Goal: Task Accomplishment & Management: Complete application form

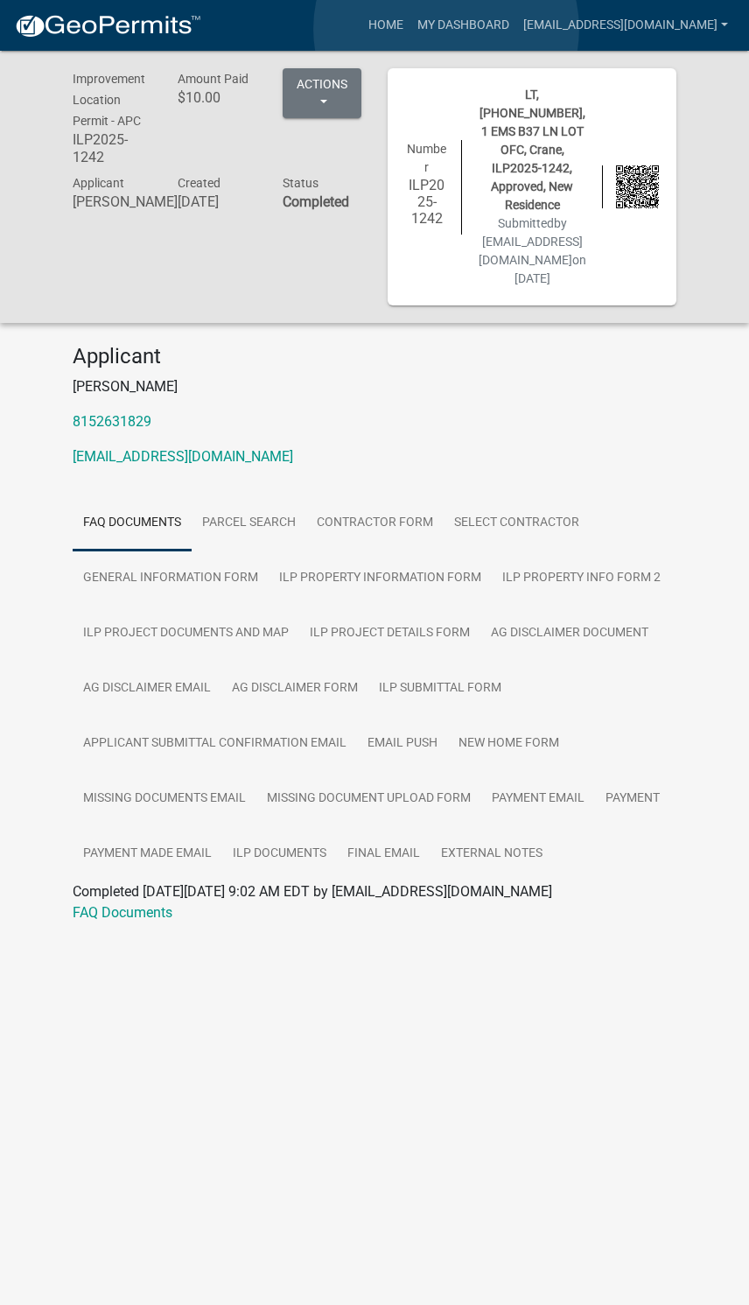
click at [447, 30] on link "My Dashboard" at bounding box center [463, 25] width 106 height 33
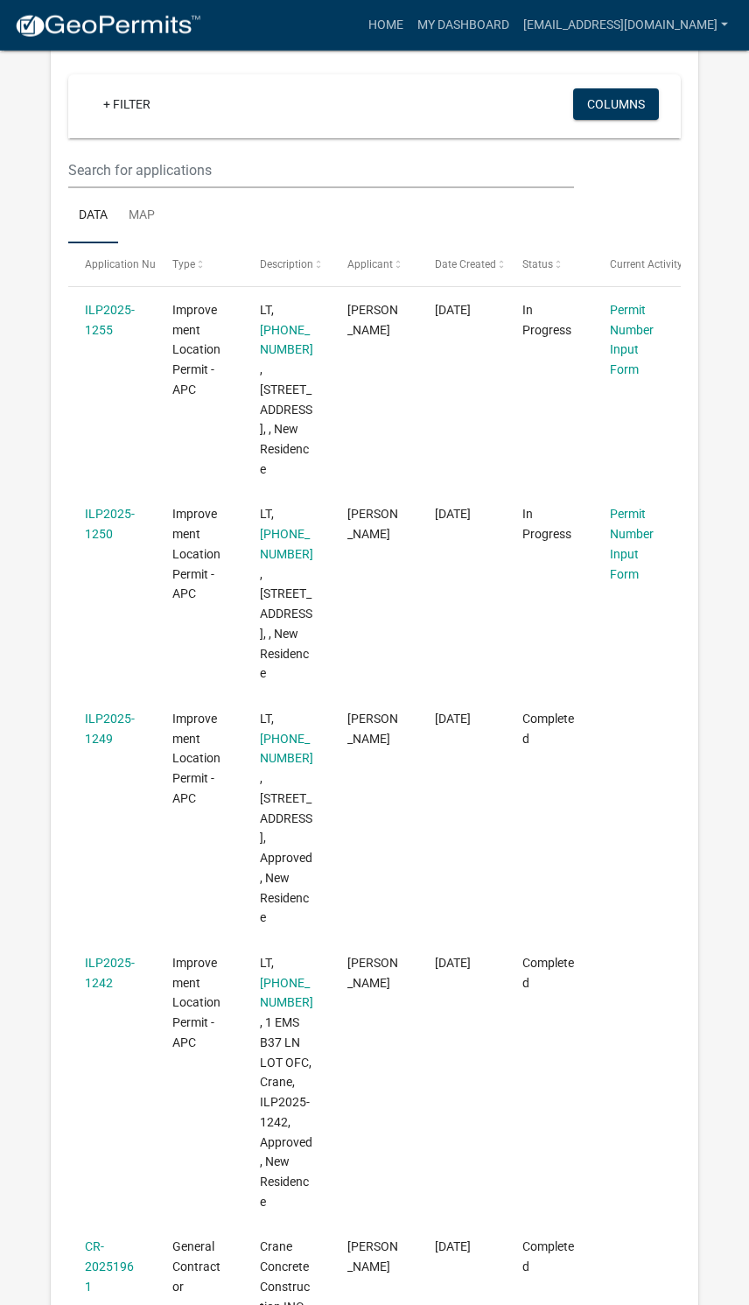
scroll to position [152, 0]
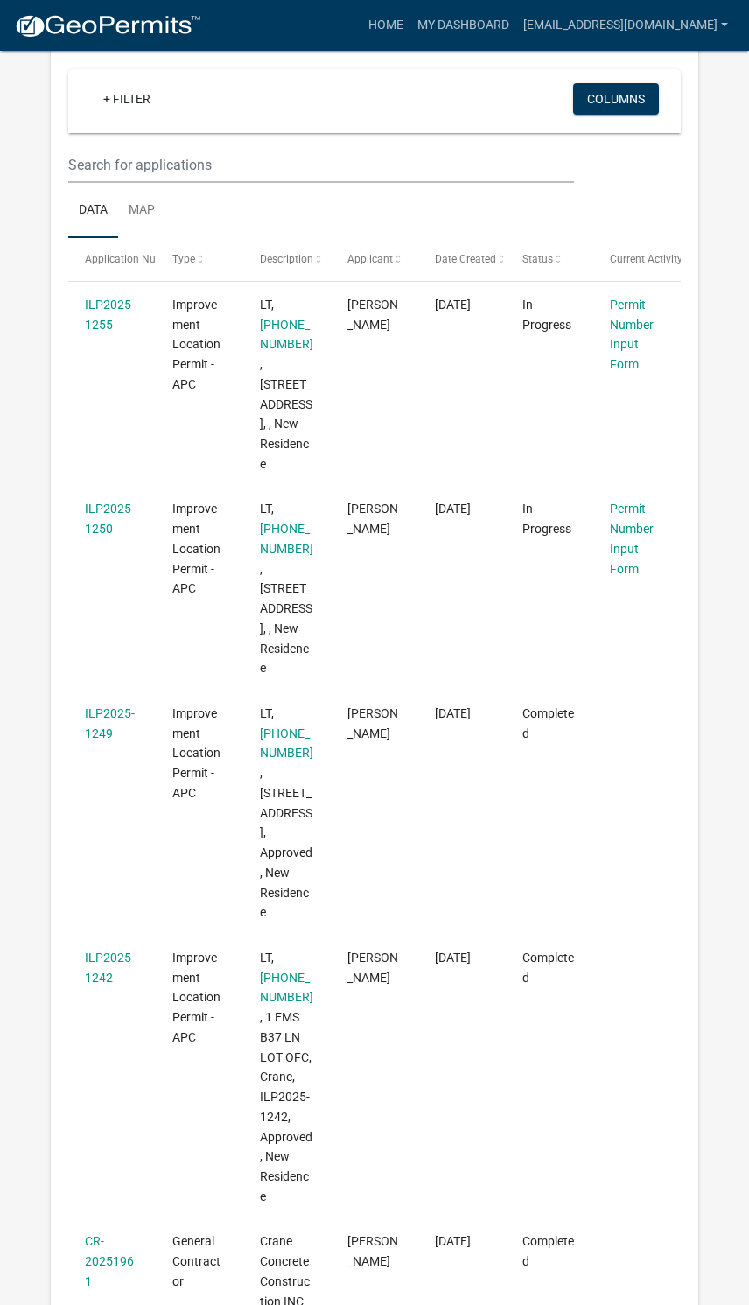
click at [444, 515] on span "[DATE]" at bounding box center [453, 508] width 36 height 14
click at [643, 567] on link "Permit Number Input Form" at bounding box center [632, 537] width 44 height 73
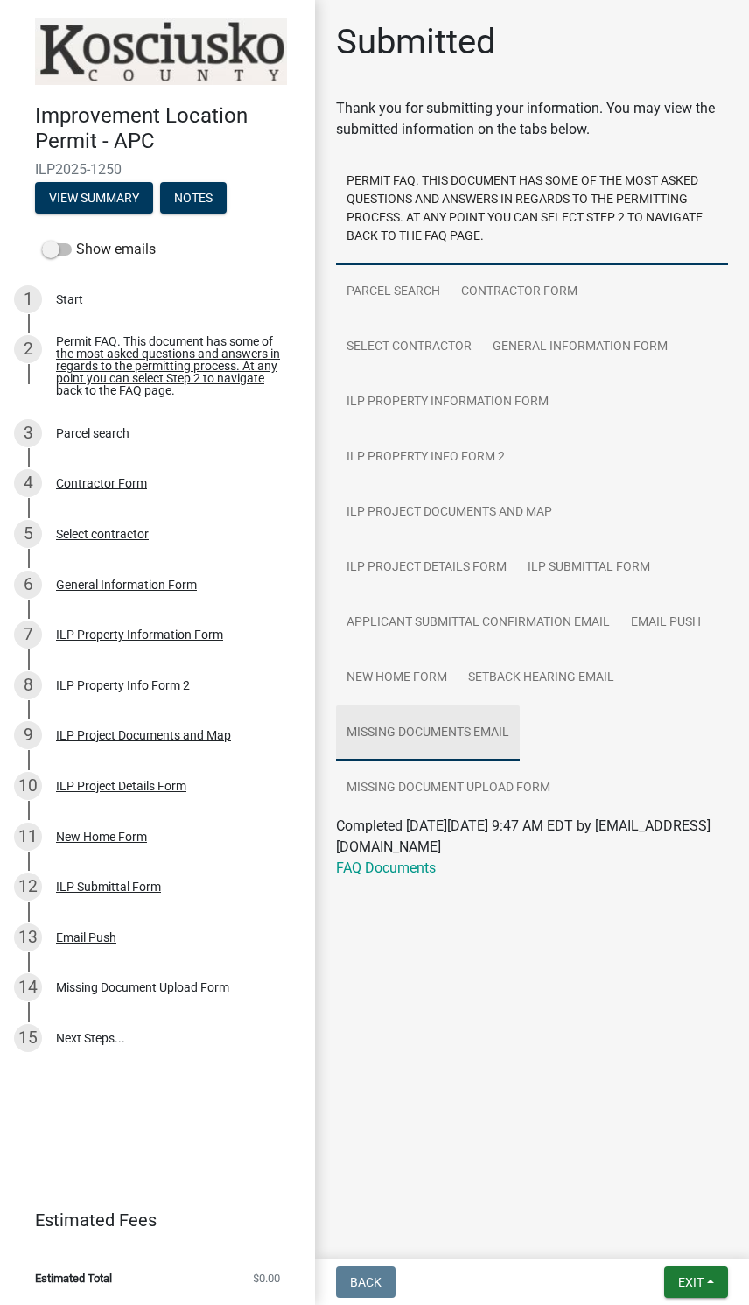
click at [454, 748] on link "Missing Documents Email" at bounding box center [428, 733] width 184 height 56
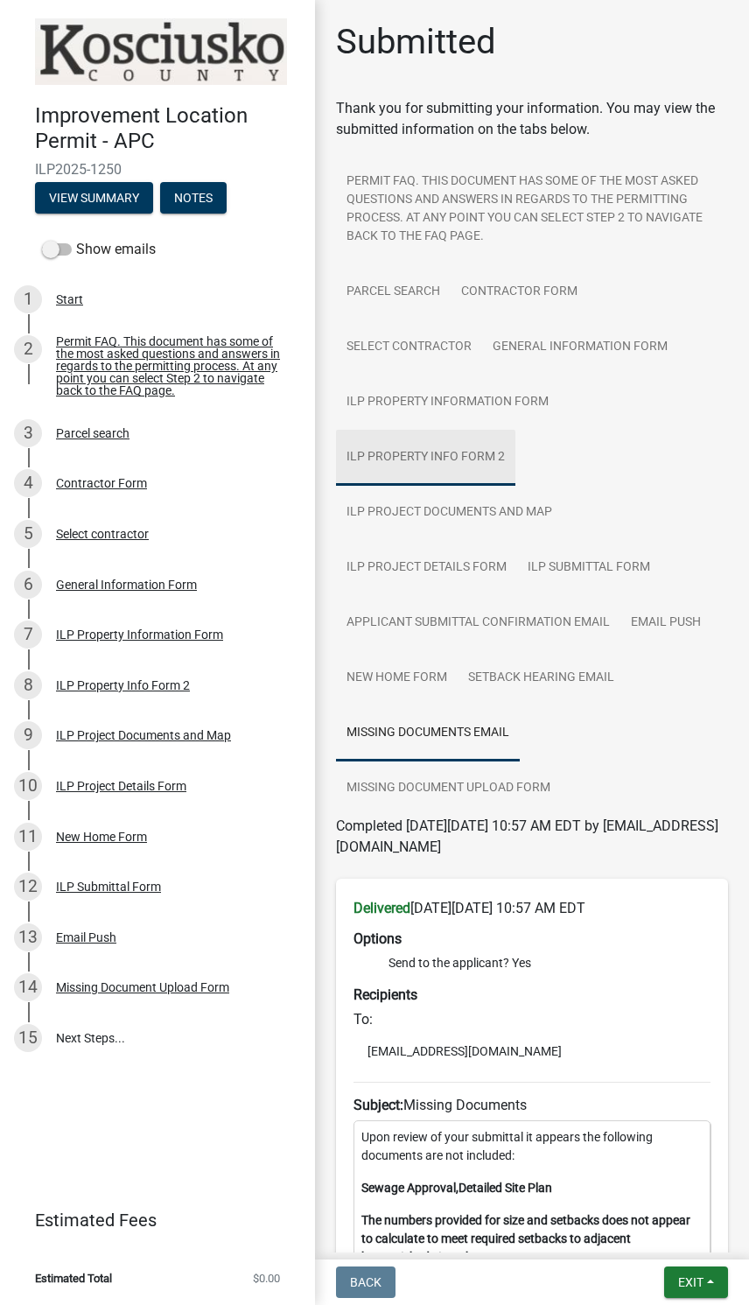
click at [458, 458] on link "ILP Property Info Form 2" at bounding box center [425, 458] width 179 height 56
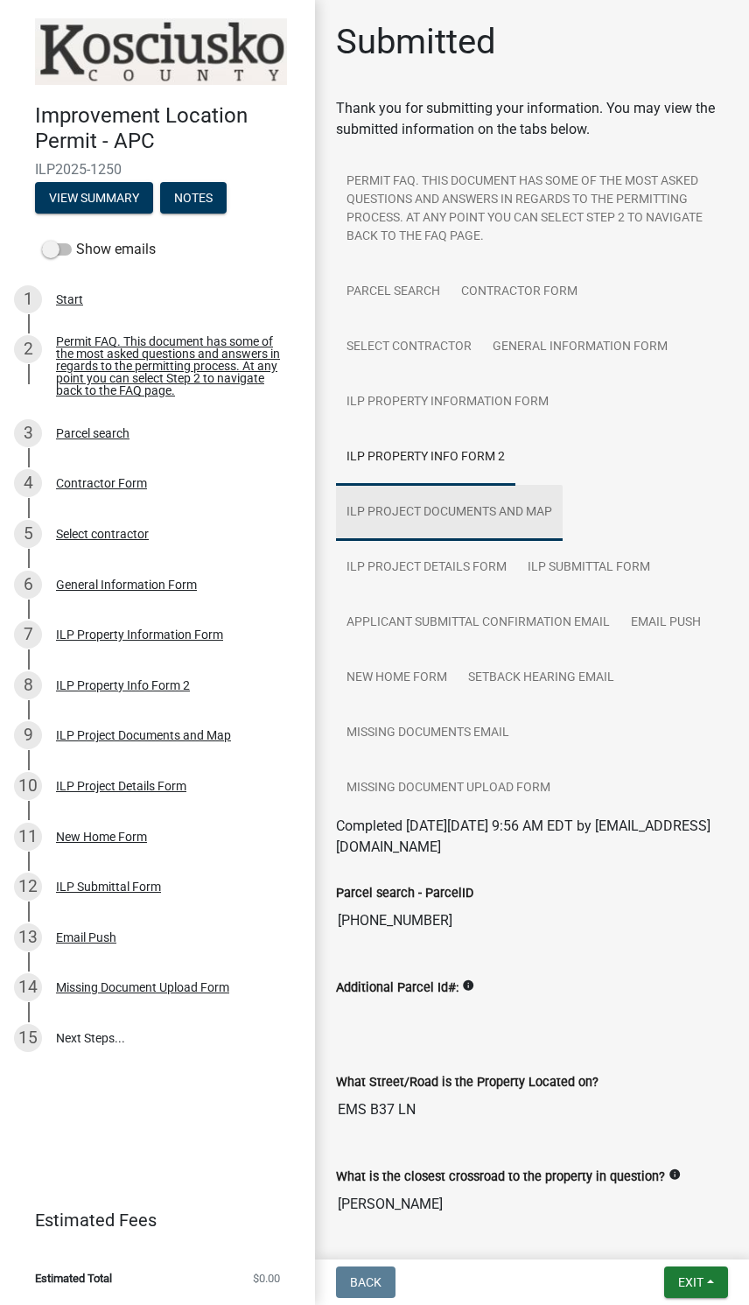
click at [497, 516] on link "ILP Project Documents and Map" at bounding box center [449, 513] width 227 height 56
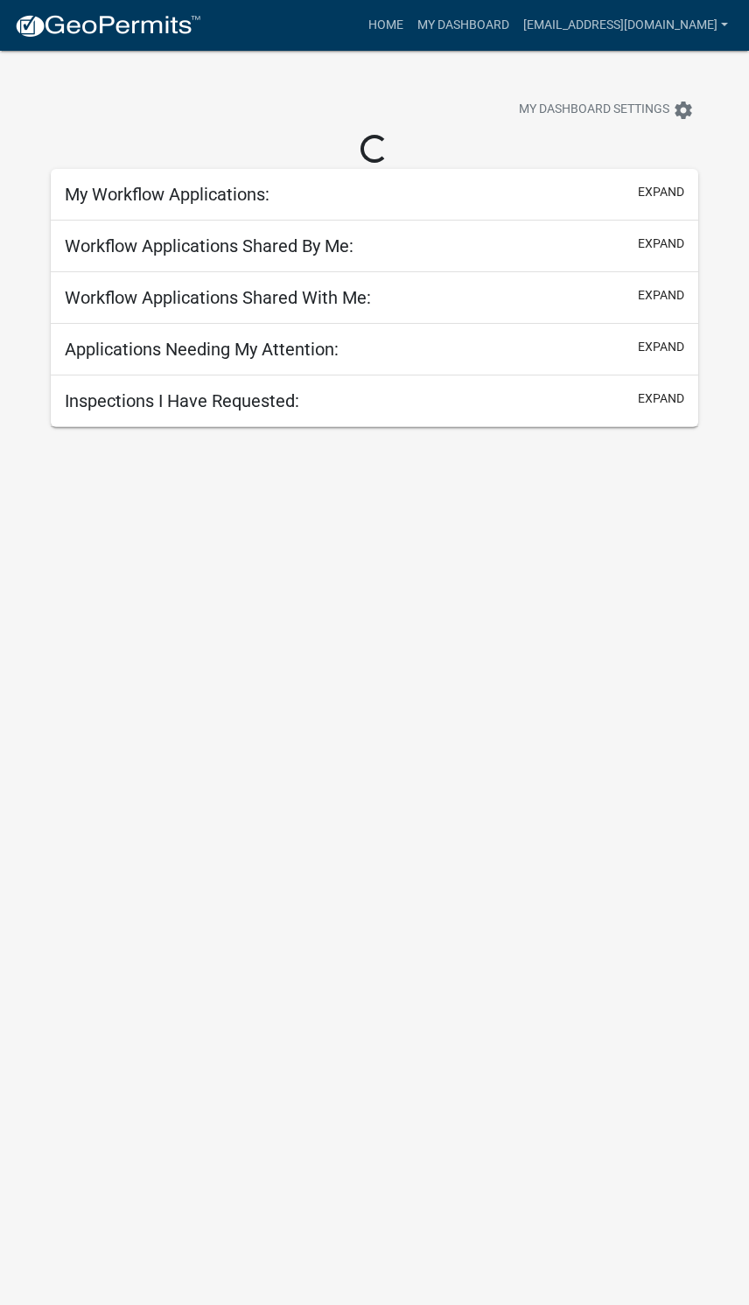
scroll to position [51, 0]
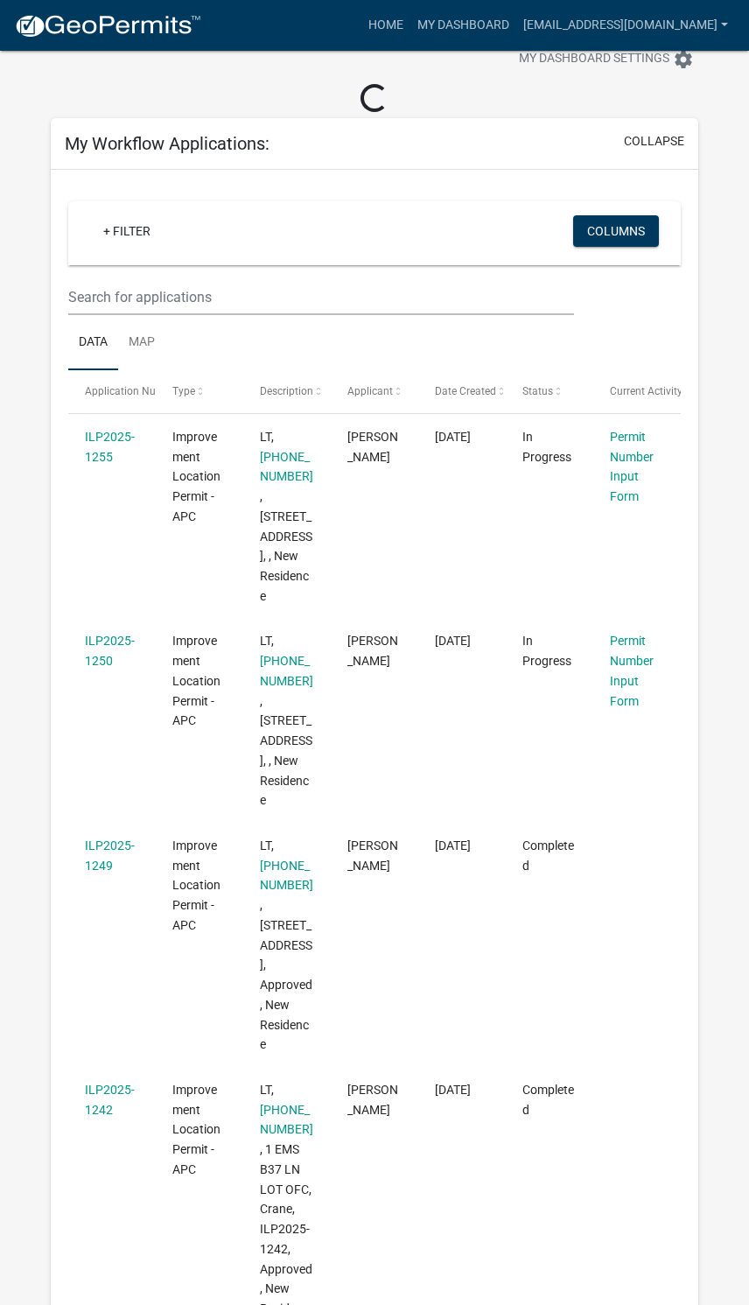
click at [633, 458] on link "Permit Number Input Form" at bounding box center [632, 466] width 44 height 73
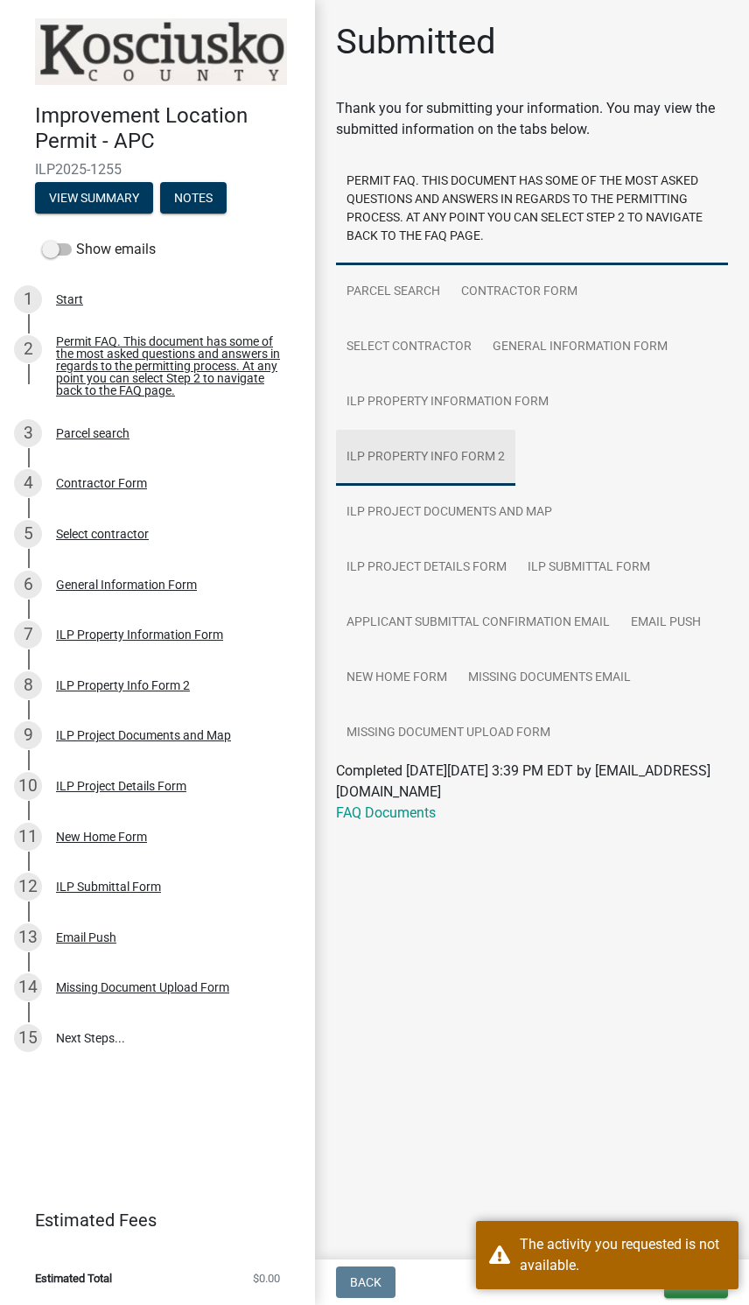
click at [466, 461] on link "ILP Property Info Form 2" at bounding box center [425, 458] width 179 height 56
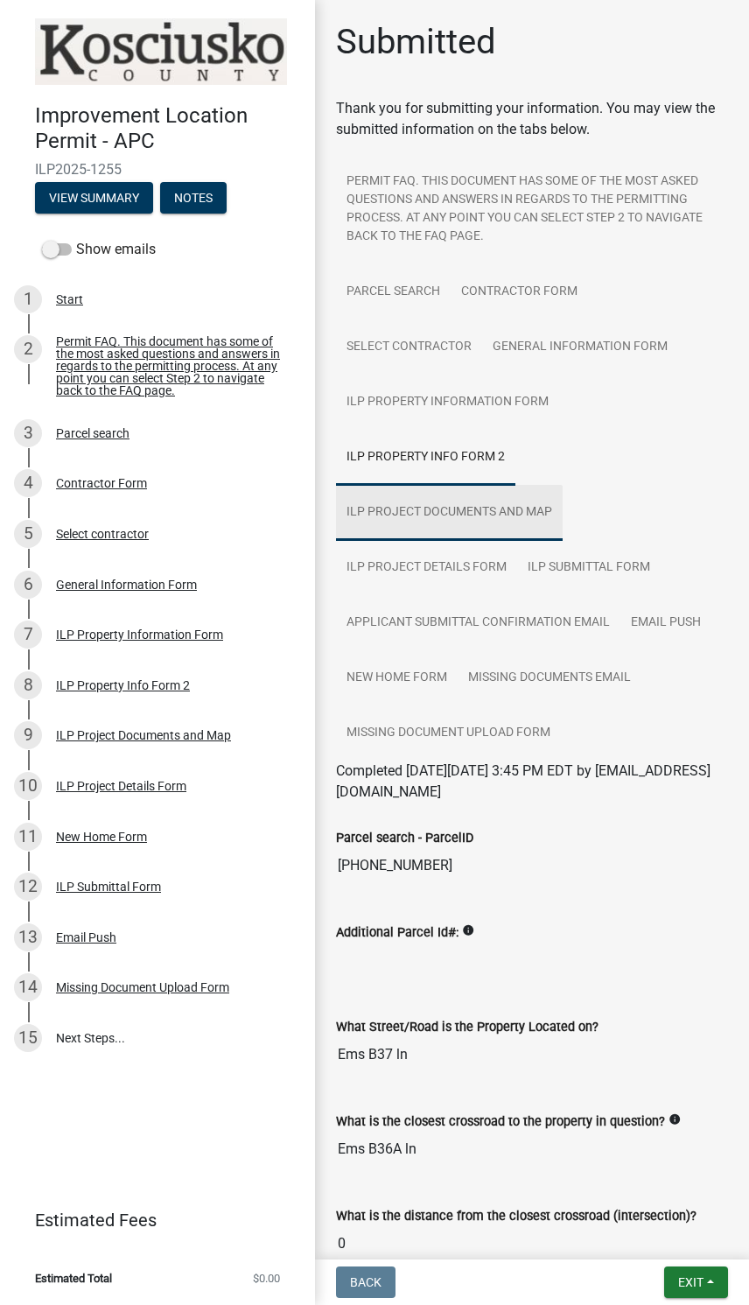
click at [514, 523] on link "ILP Project Documents and Map" at bounding box center [449, 513] width 227 height 56
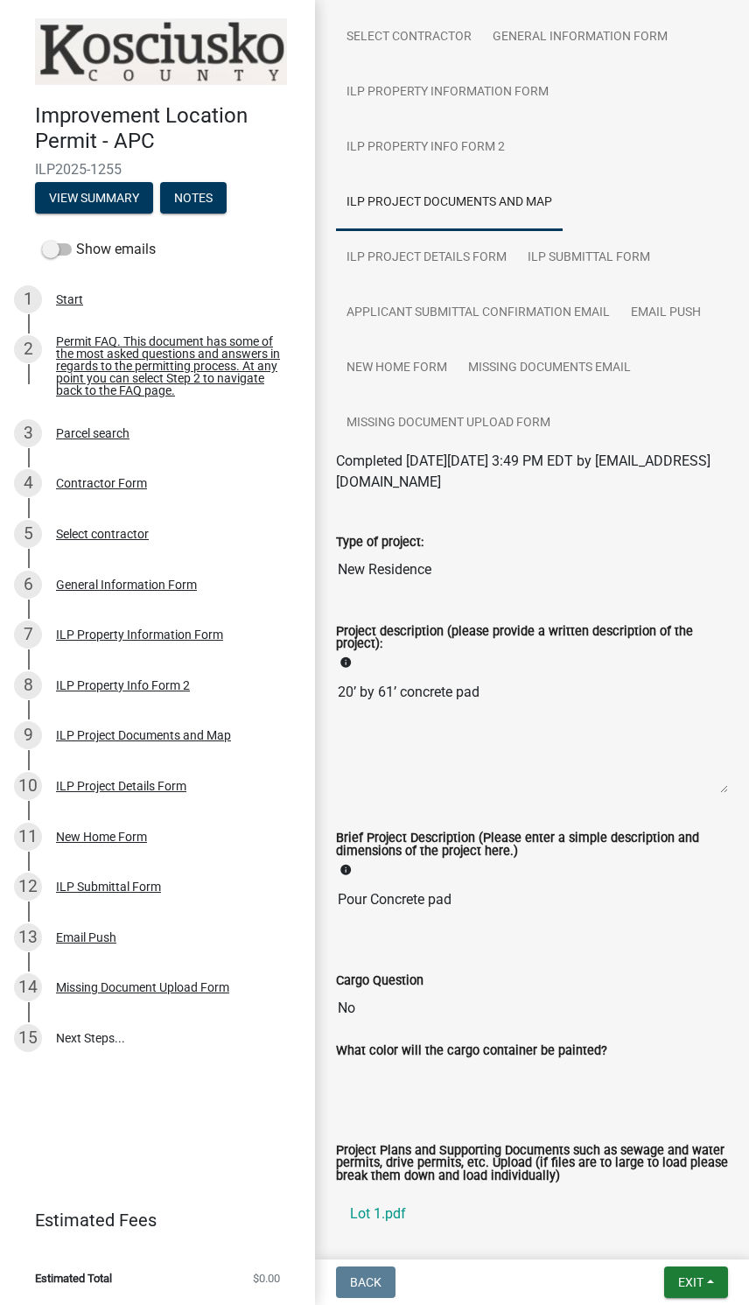
scroll to position [303, 0]
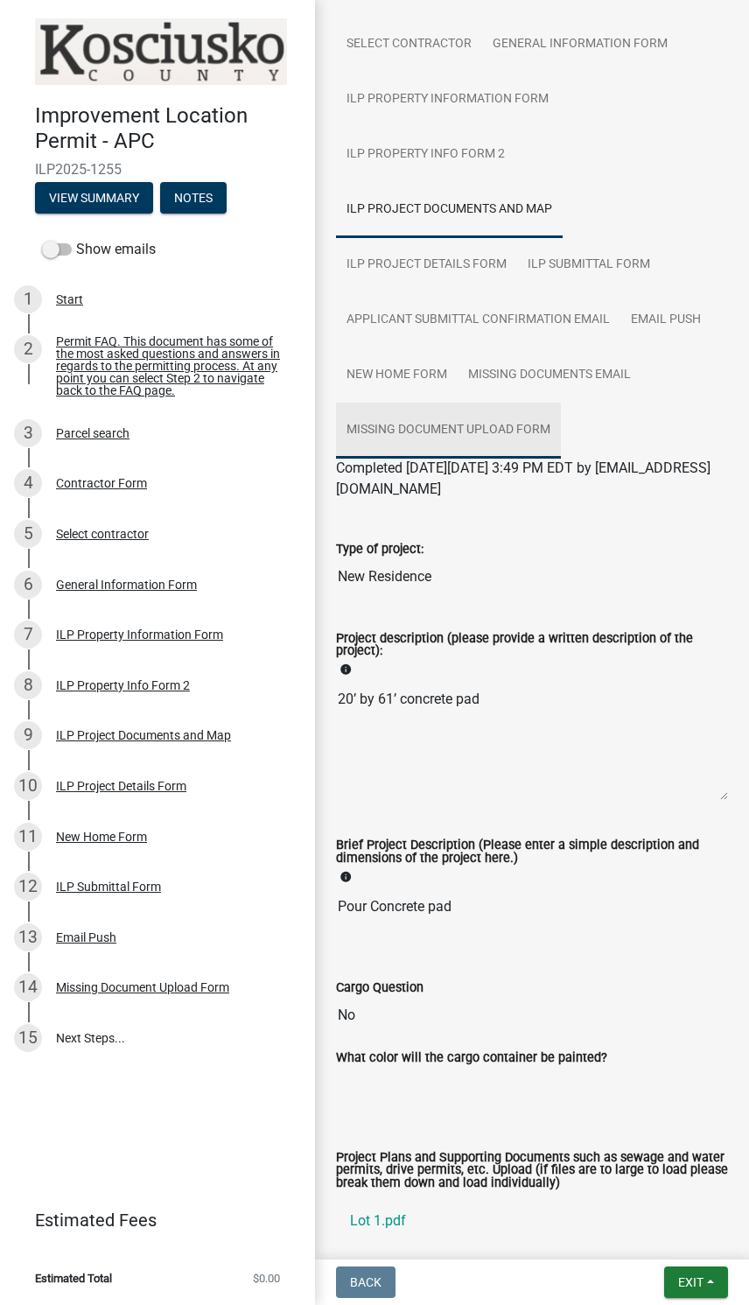
click at [478, 421] on link "Missing Document Upload Form" at bounding box center [448, 430] width 225 height 56
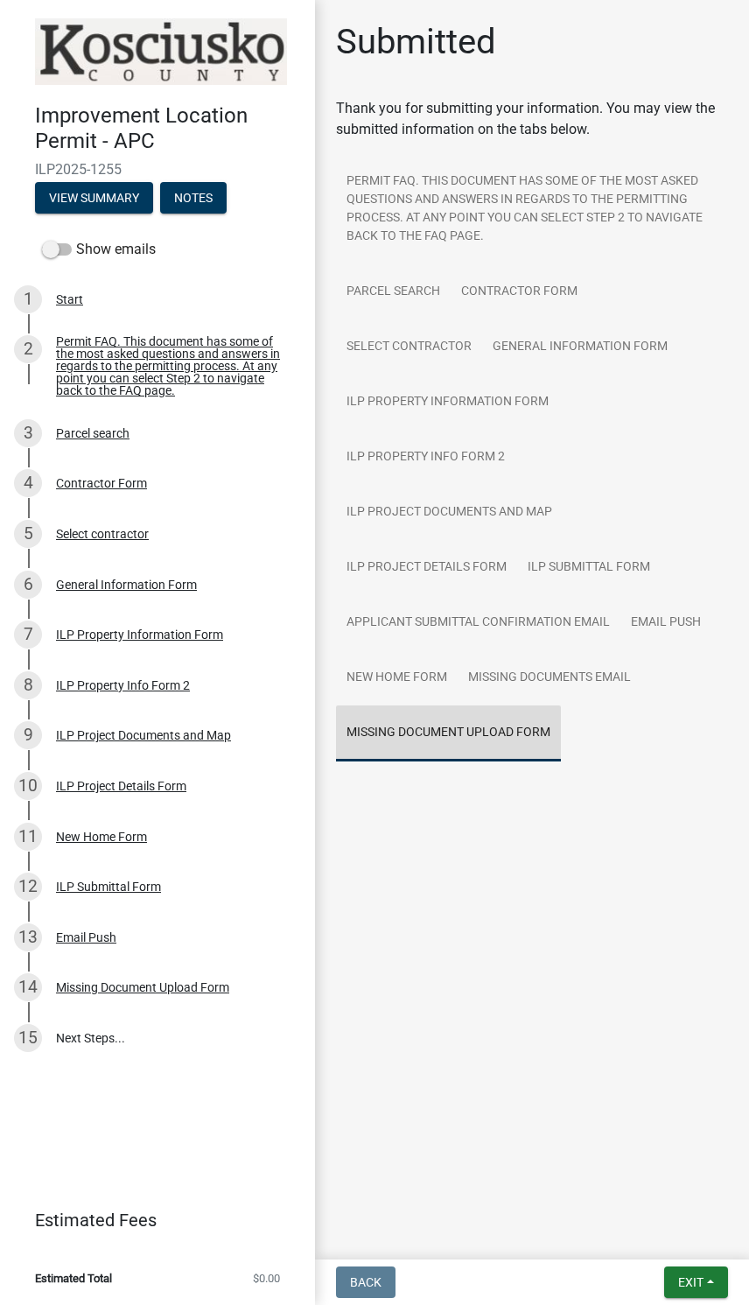
scroll to position [0, 0]
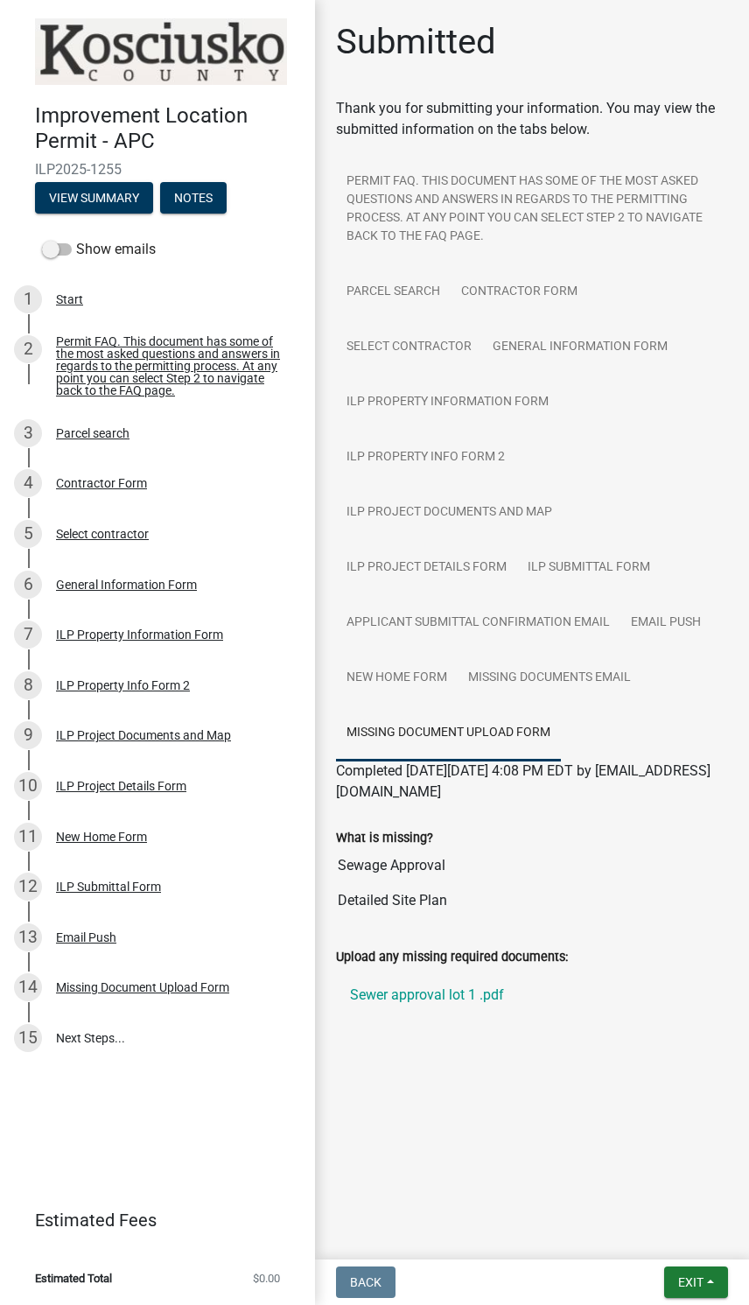
click at [568, 963] on label "Upload any missing required documents:" at bounding box center [452, 957] width 232 height 12
click at [655, 984] on link "Sewer approval lot 1 .pdf" at bounding box center [532, 995] width 392 height 42
click at [181, 633] on div "ILP Property Information Form" at bounding box center [139, 634] width 167 height 12
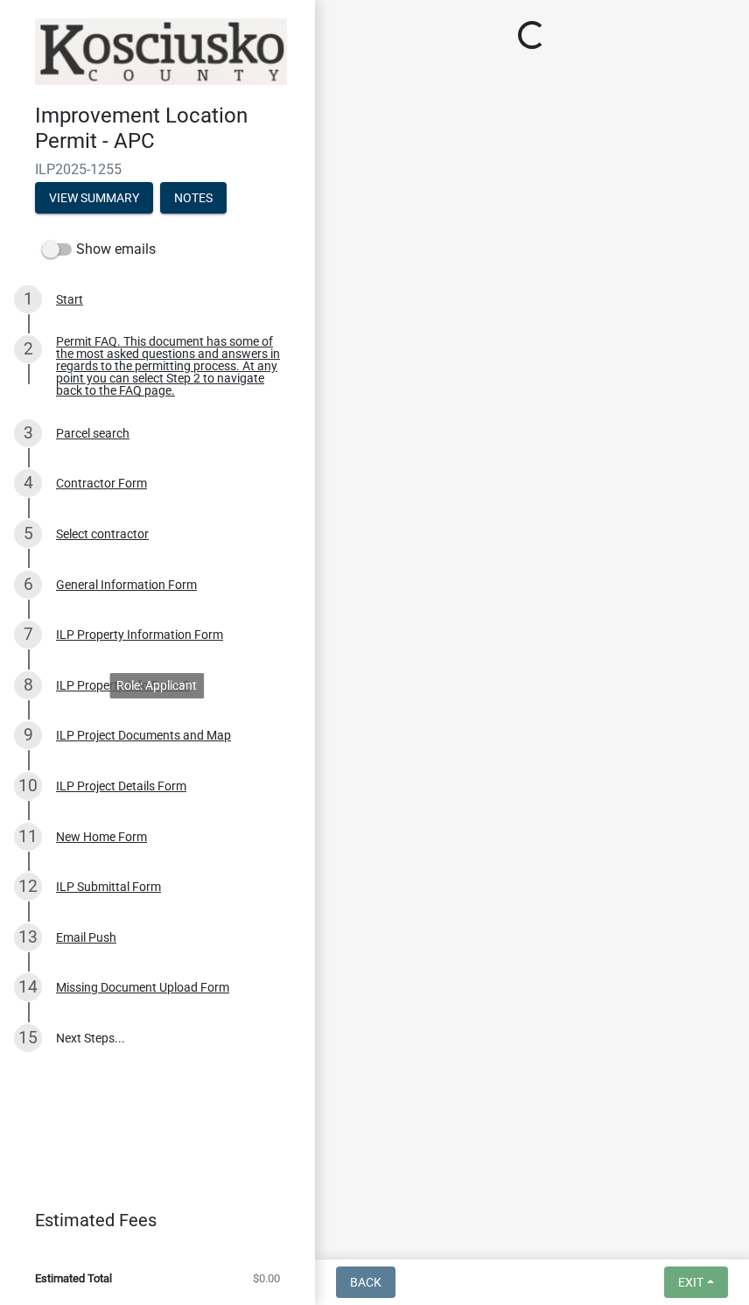
click at [191, 736] on div "ILP Project Documents and Map" at bounding box center [143, 735] width 175 height 12
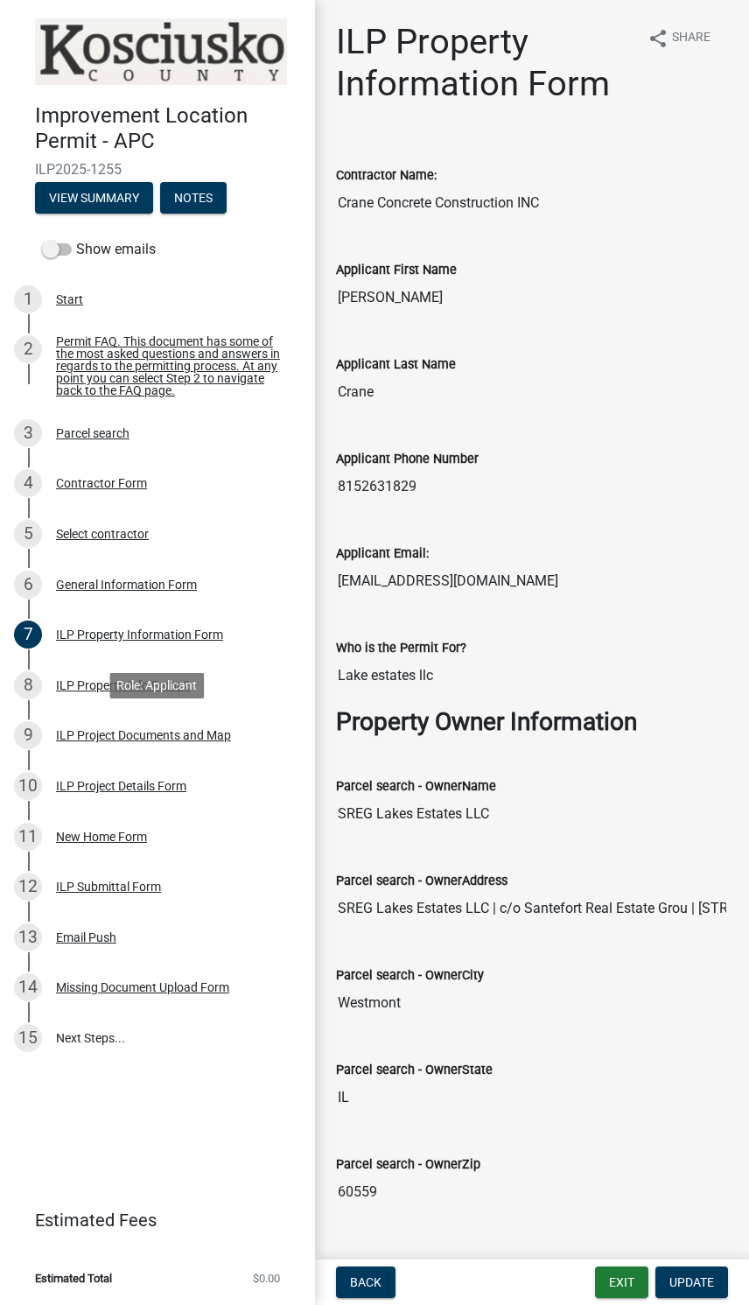
click at [164, 736] on div "ILP Project Documents and Map" at bounding box center [143, 735] width 175 height 12
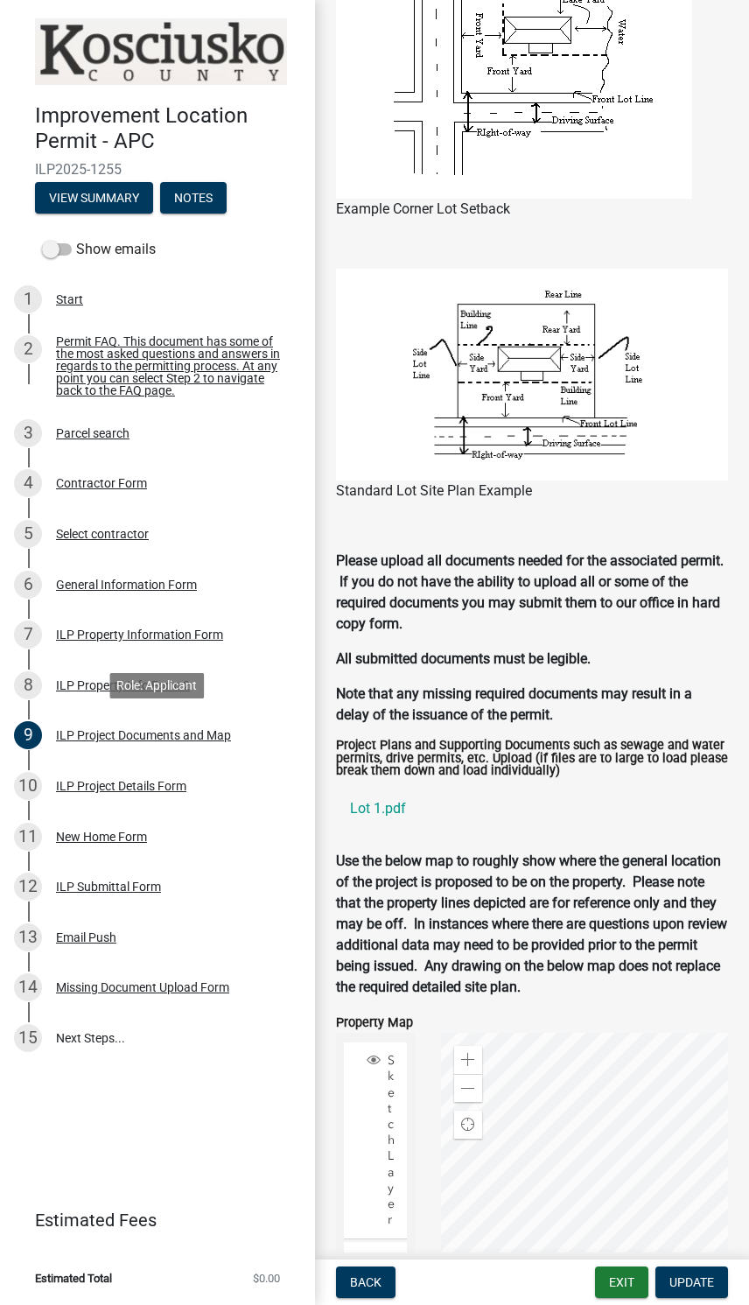
scroll to position [1325, 0]
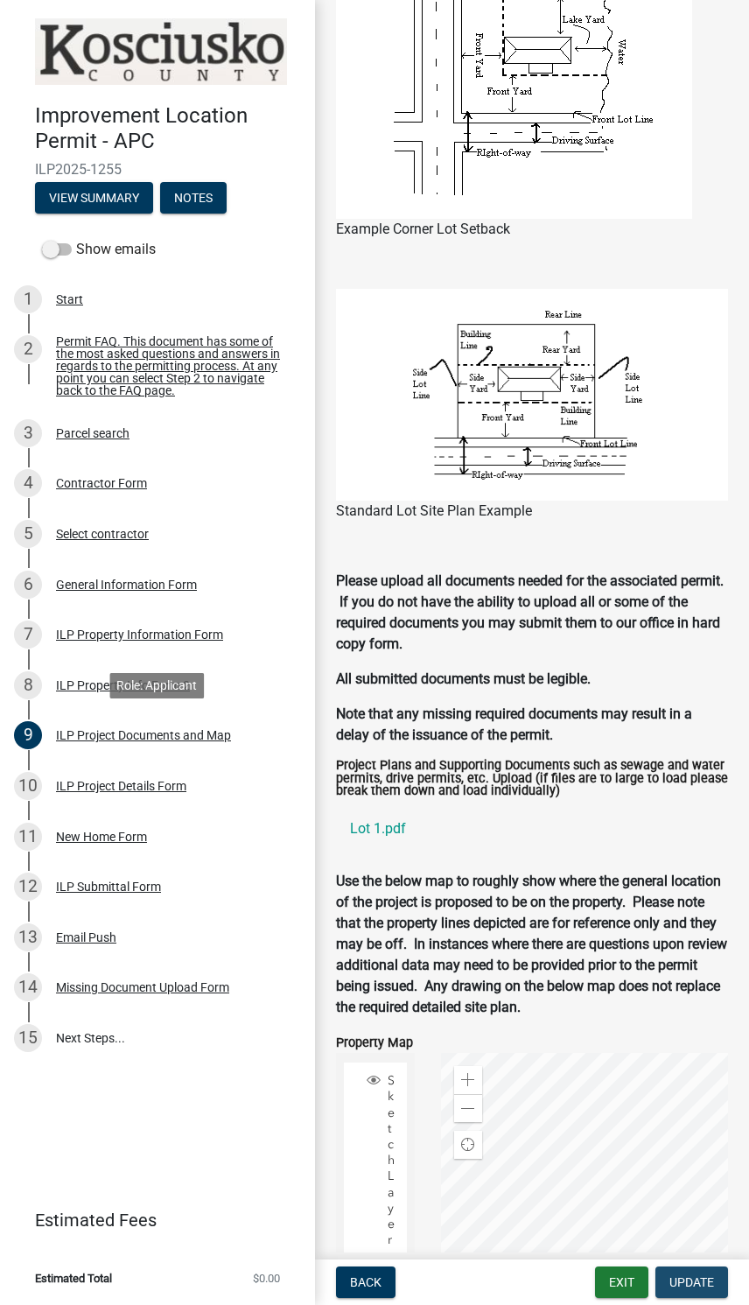
click at [683, 1279] on span "Update" at bounding box center [691, 1282] width 45 height 14
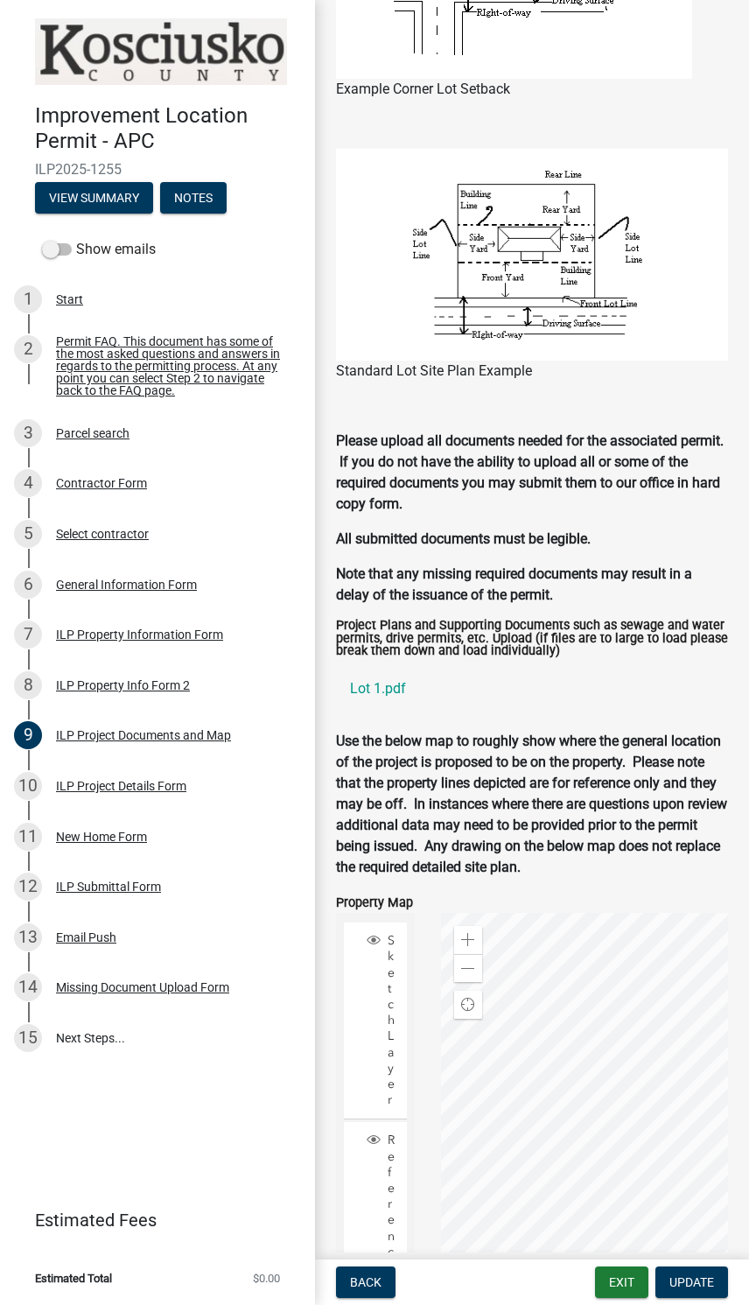
scroll to position [1466, 0]
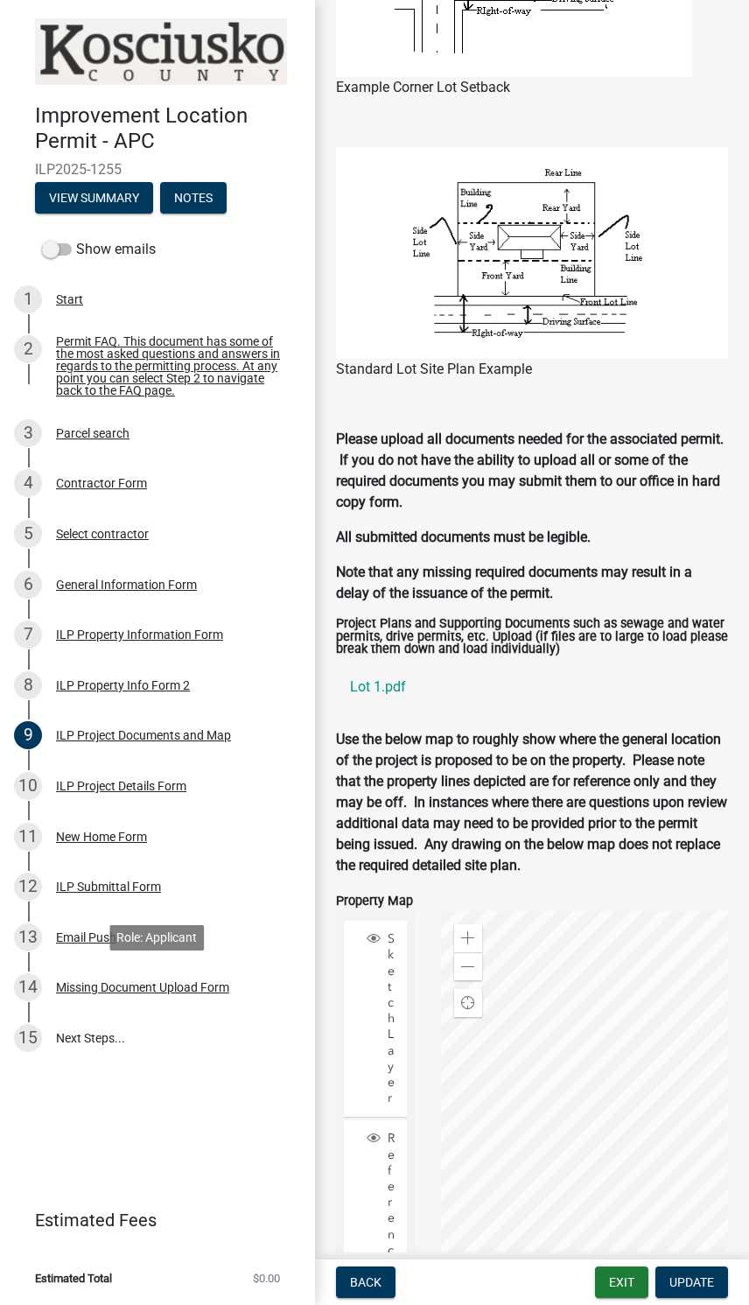
click at [125, 990] on div "Missing Document Upload Form" at bounding box center [142, 987] width 173 height 12
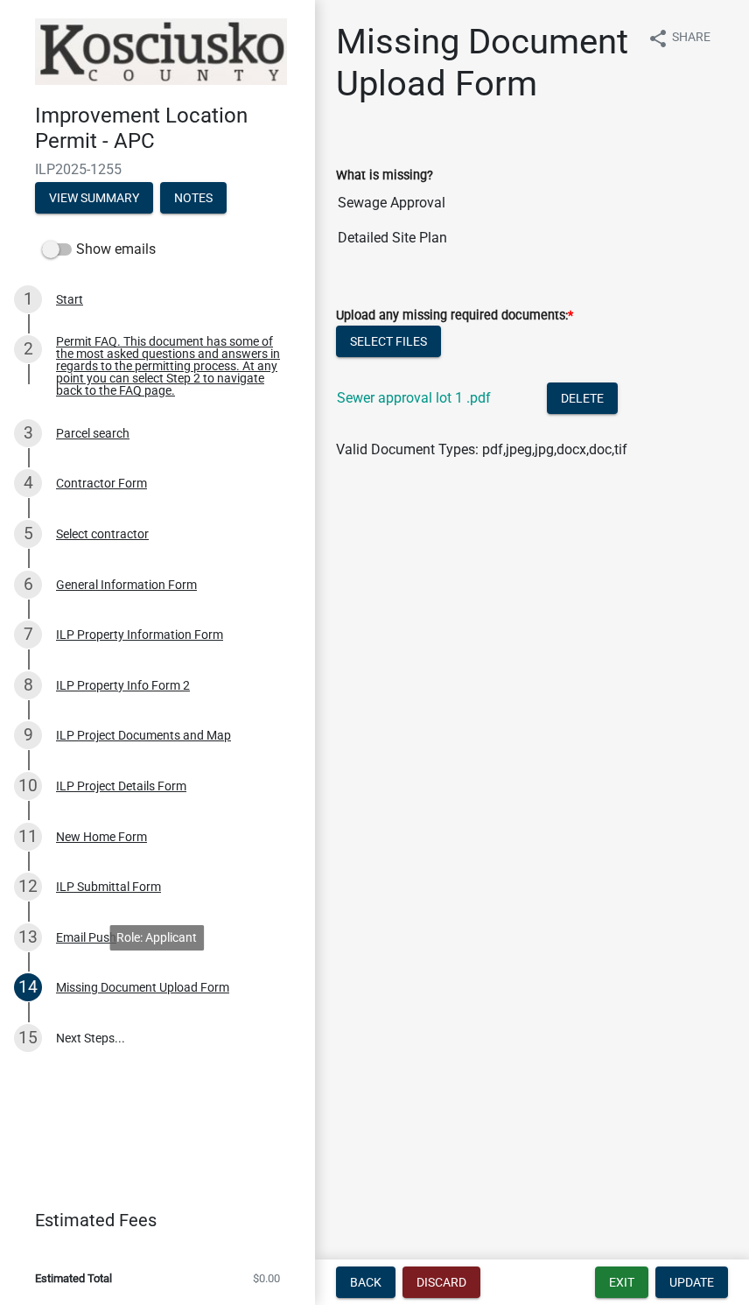
click at [397, 335] on button "Select files" at bounding box center [388, 340] width 105 height 31
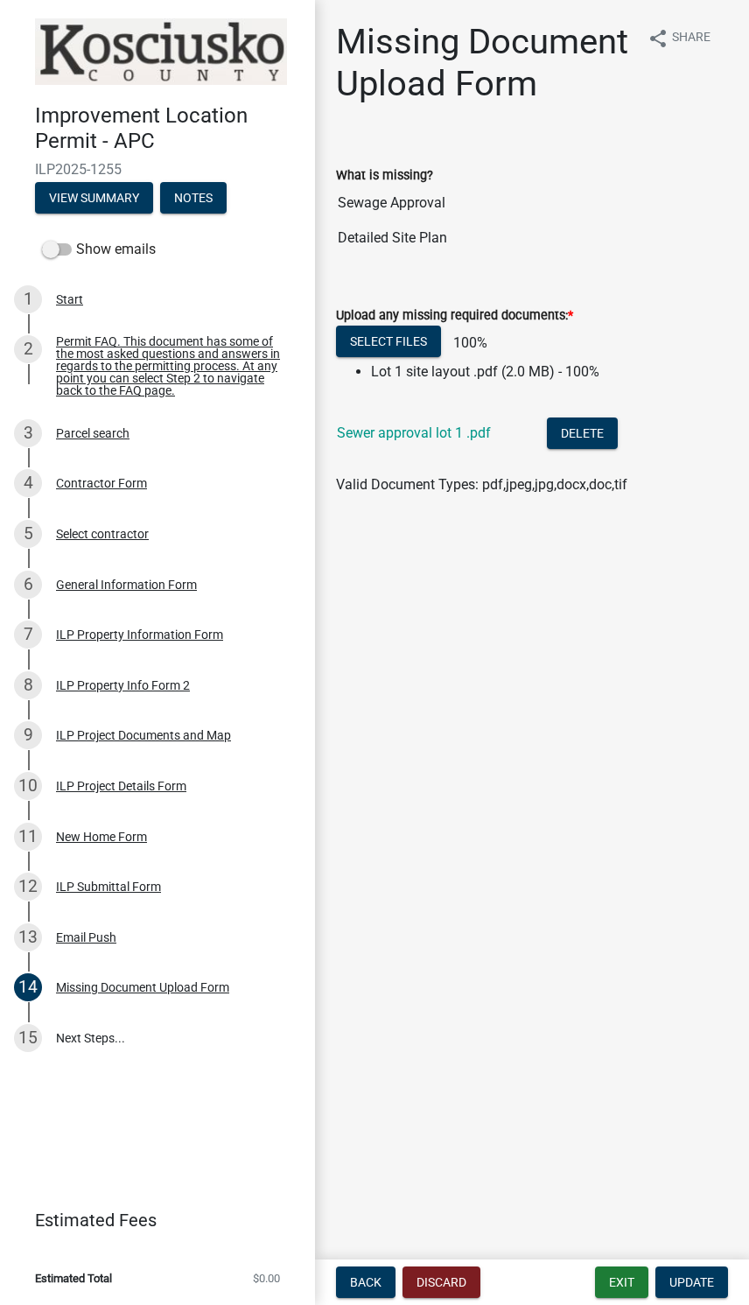
click at [696, 1282] on span "Update" at bounding box center [691, 1282] width 45 height 14
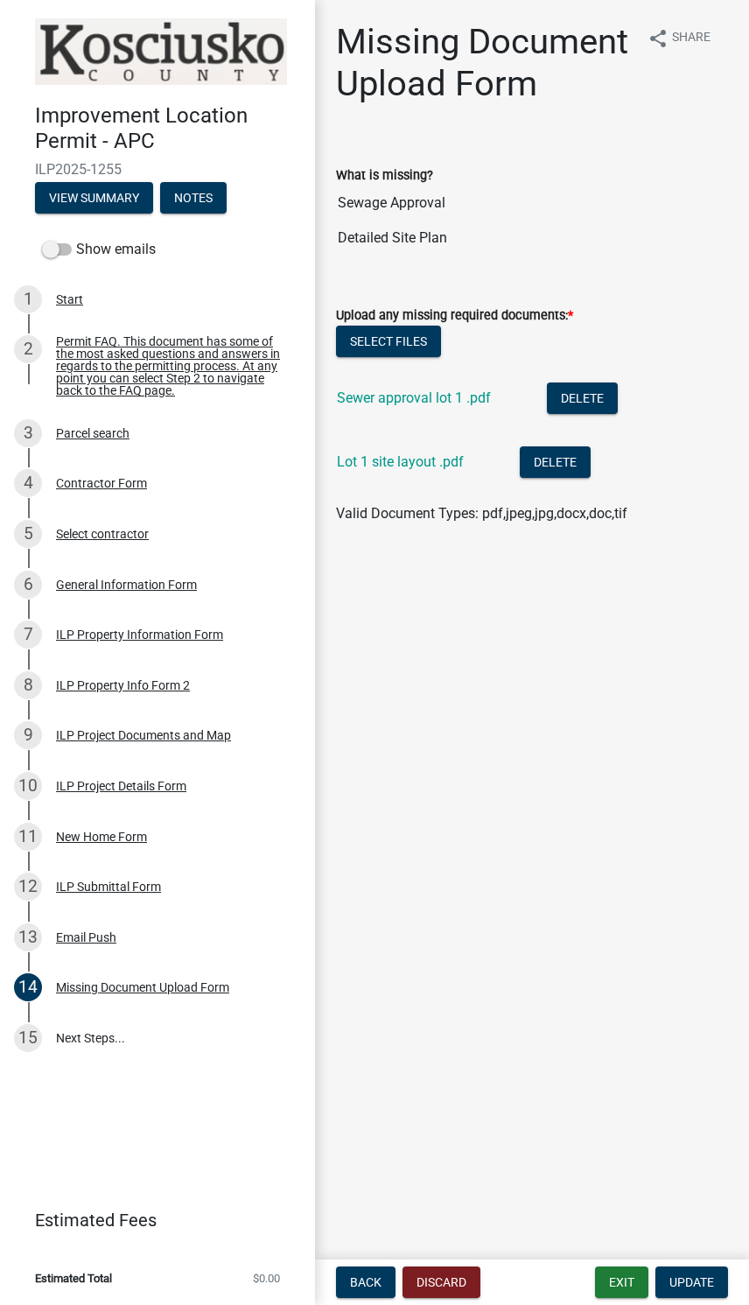
click at [700, 1275] on span "Update" at bounding box center [691, 1282] width 45 height 14
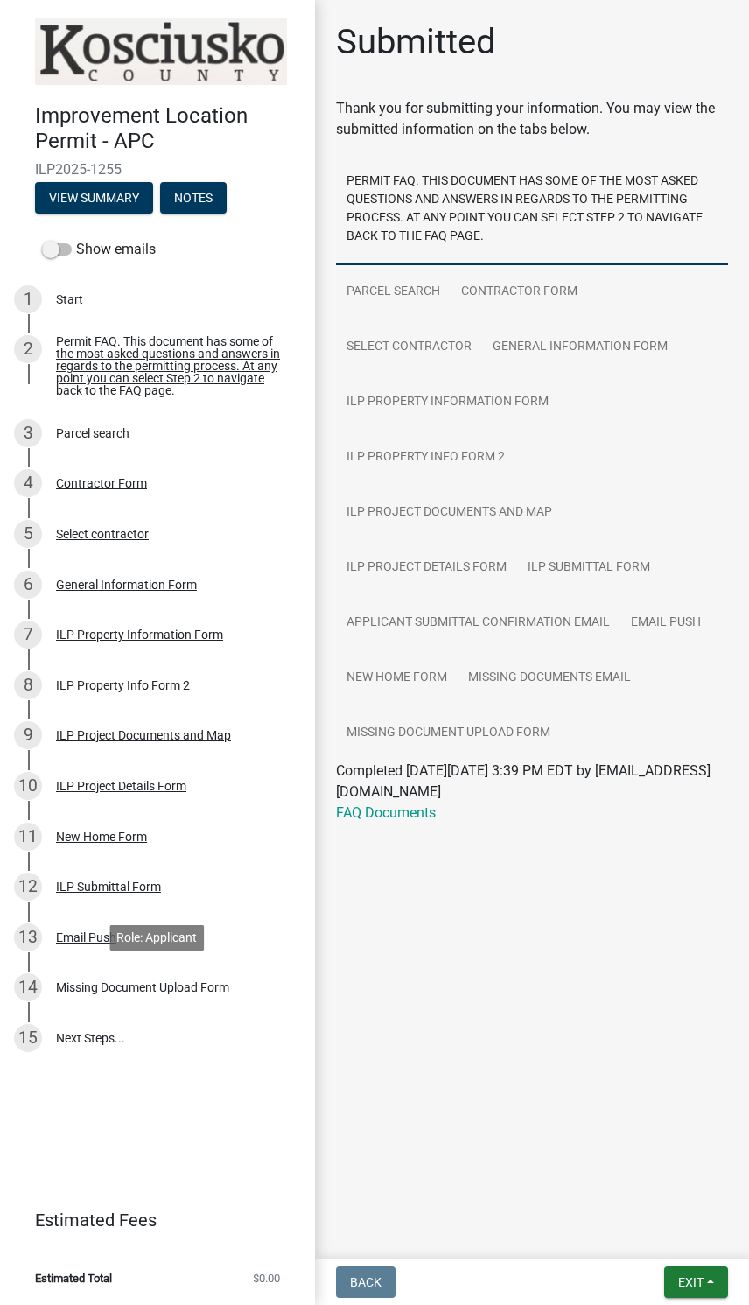
click at [107, 984] on div "Missing Document Upload Form" at bounding box center [142, 987] width 173 height 12
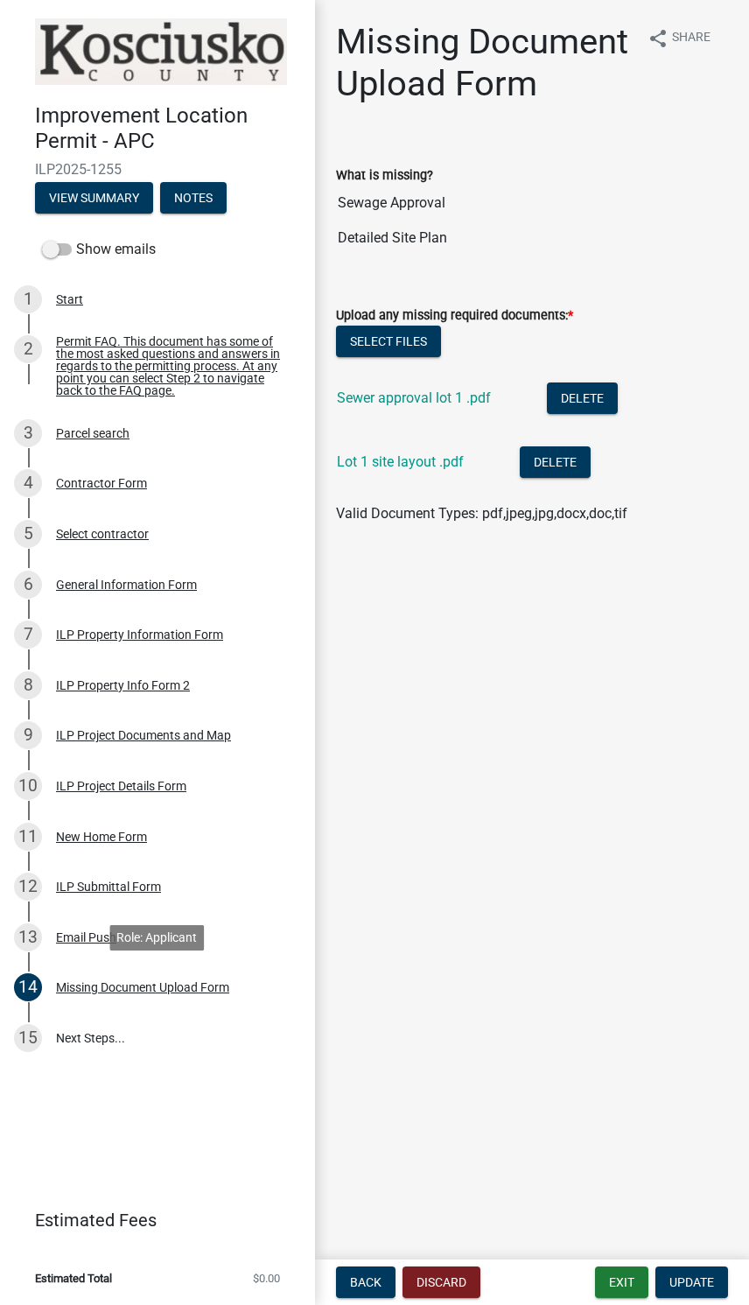
click at [125, 187] on button "View Summary" at bounding box center [94, 197] width 118 height 31
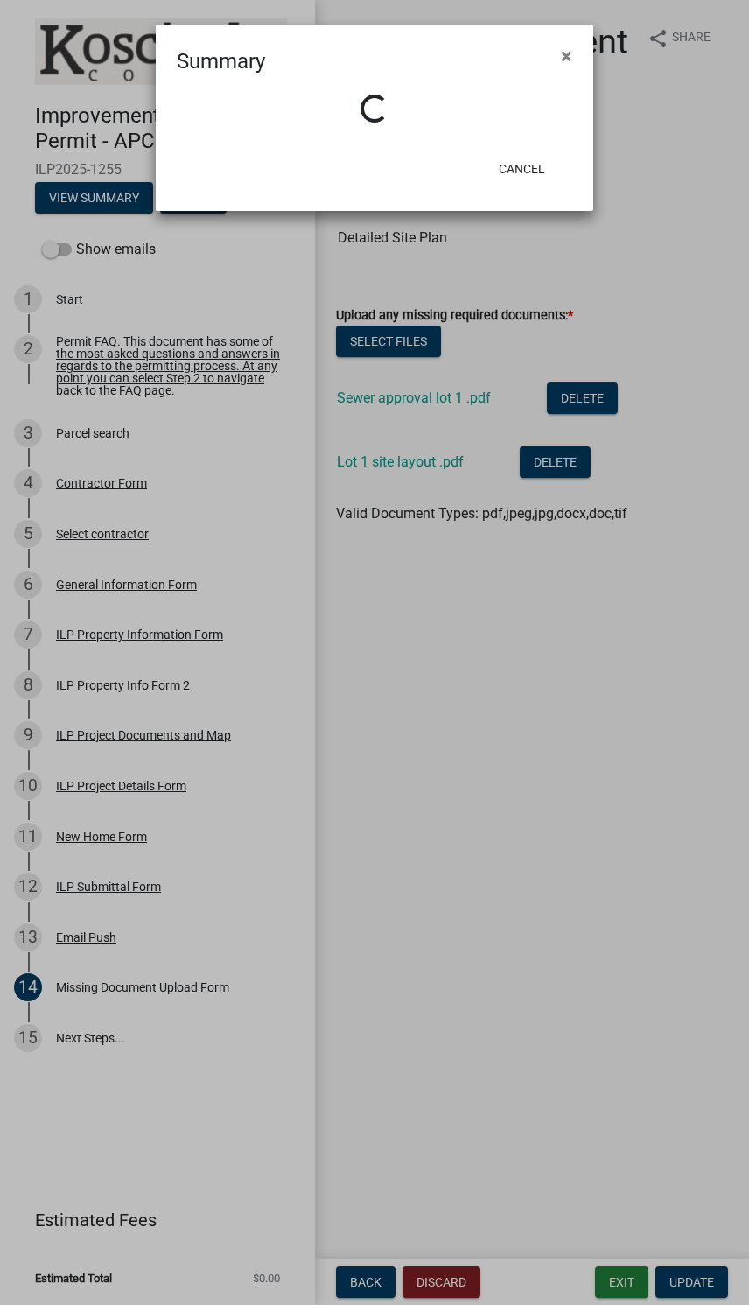
click at [584, 45] on button "×" at bounding box center [566, 55] width 39 height 49
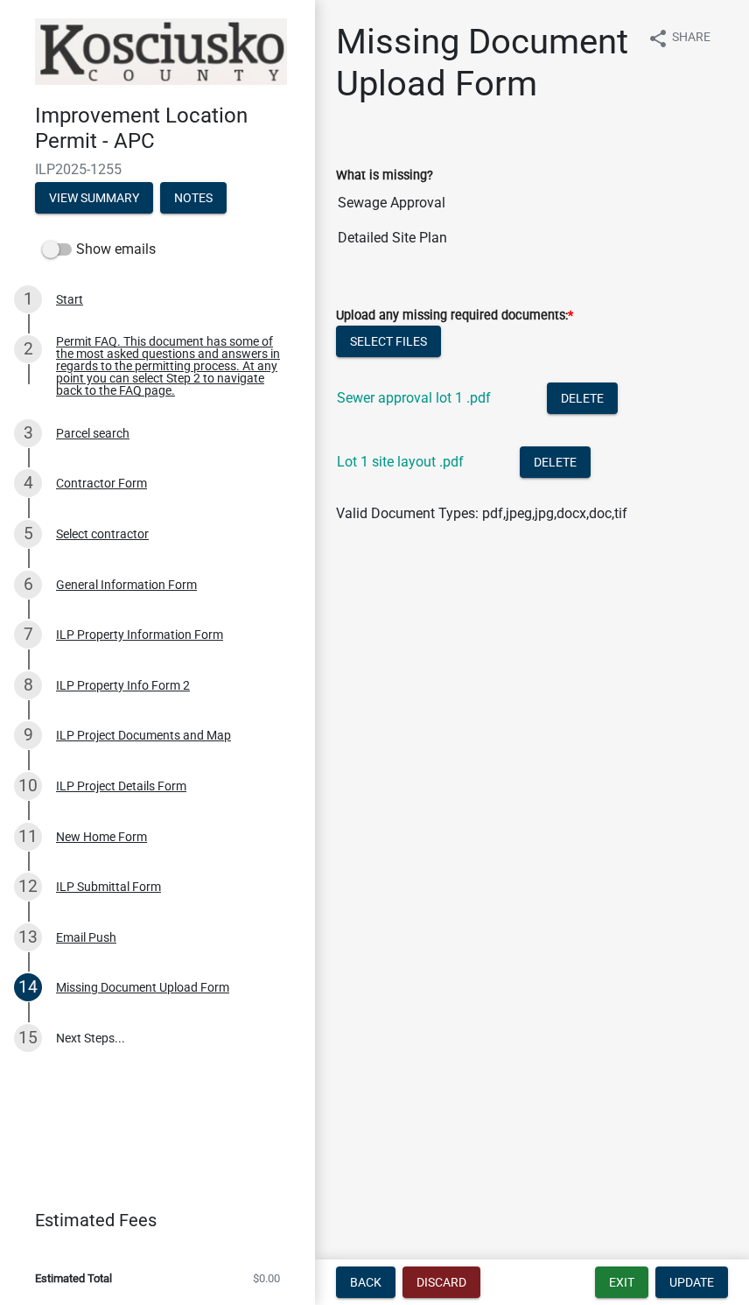
click at [225, 55] on img at bounding box center [161, 51] width 252 height 66
click at [220, 66] on img at bounding box center [161, 51] width 252 height 66
click at [612, 1282] on button "Exit" at bounding box center [621, 1281] width 53 height 31
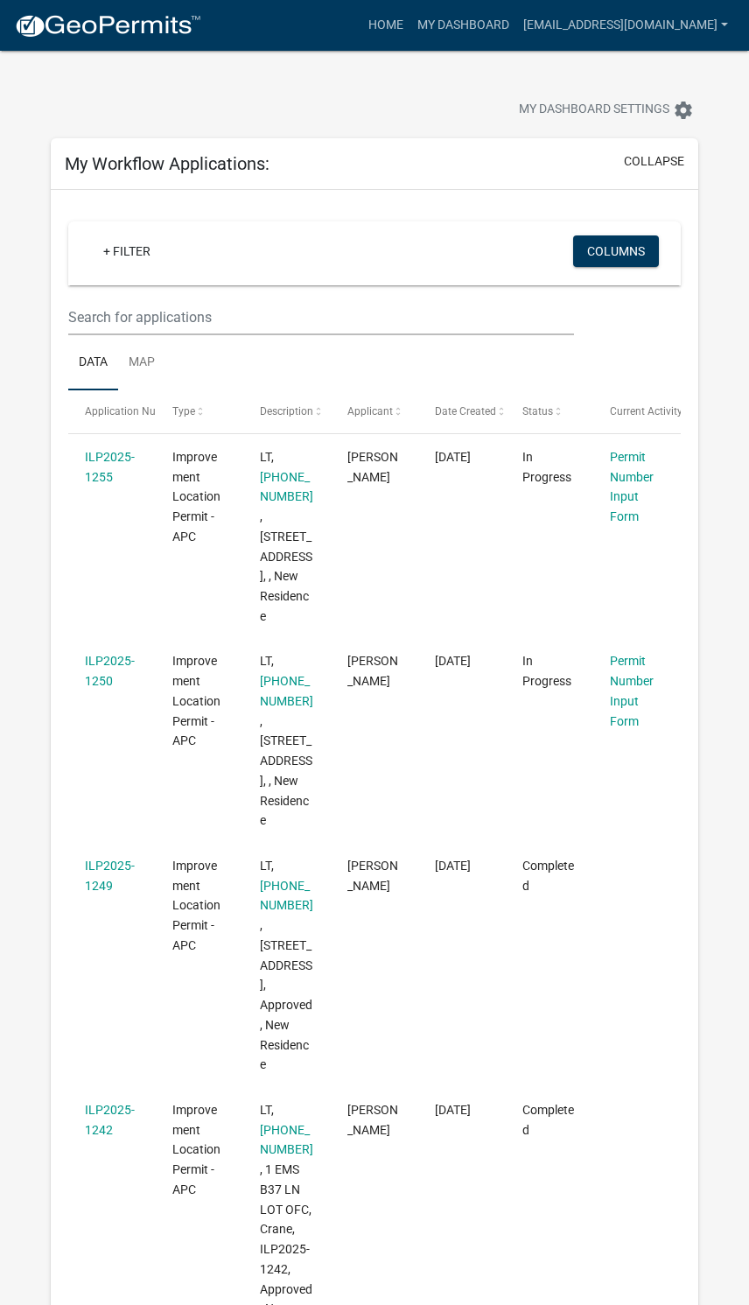
click at [633, 473] on link "Permit Number Input Form" at bounding box center [632, 486] width 44 height 73
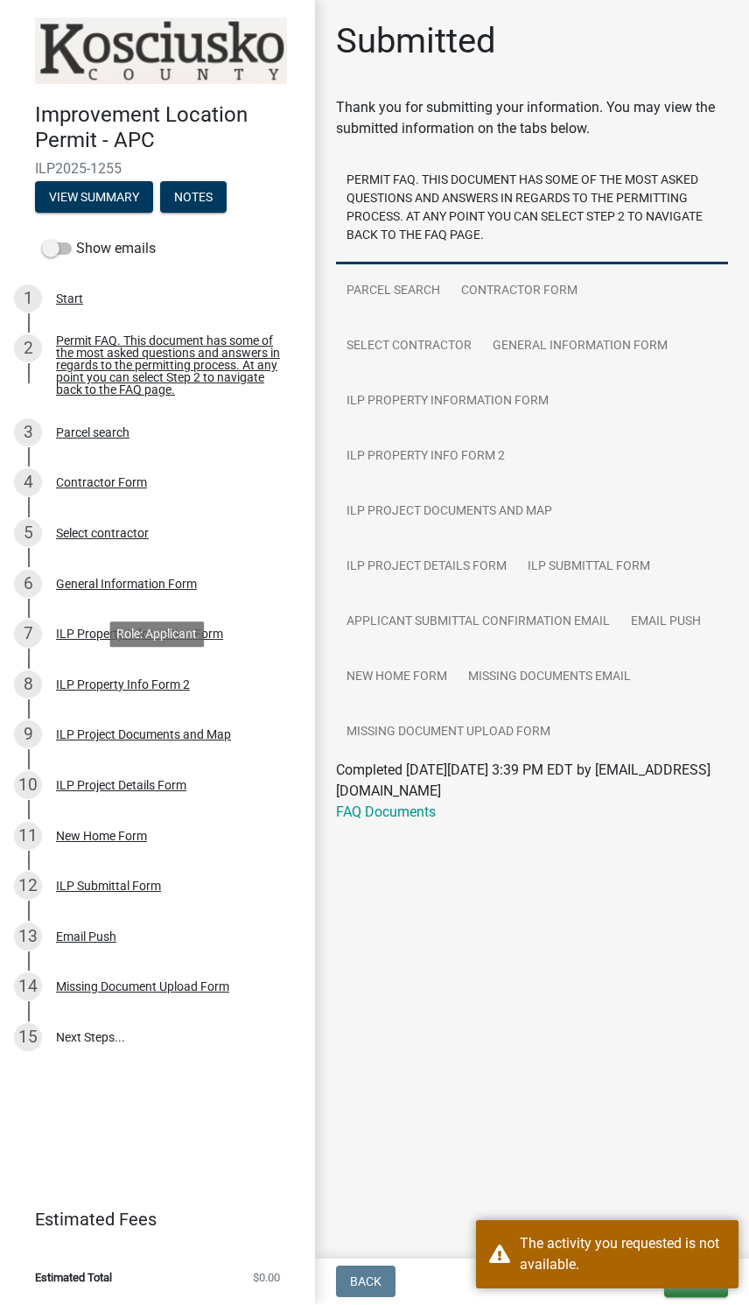
click at [114, 691] on div "8 ILP Property Info Form 2" at bounding box center [150, 685] width 273 height 28
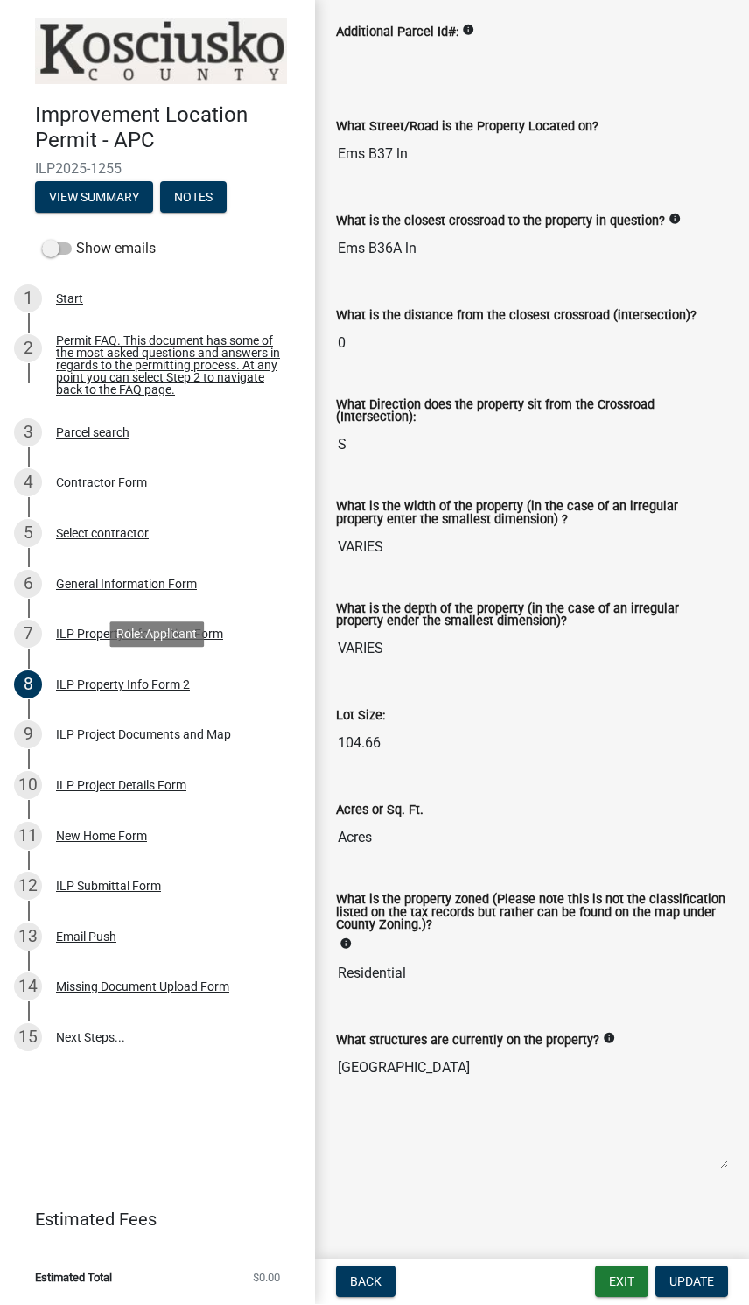
scroll to position [247, 0]
click at [89, 689] on div "ILP Property Info Form 2" at bounding box center [123, 685] width 134 height 12
click at [104, 691] on div "8 ILP Property Info Form 2" at bounding box center [150, 685] width 273 height 28
click at [94, 745] on div "9 ILP Project Documents and Map" at bounding box center [150, 735] width 273 height 28
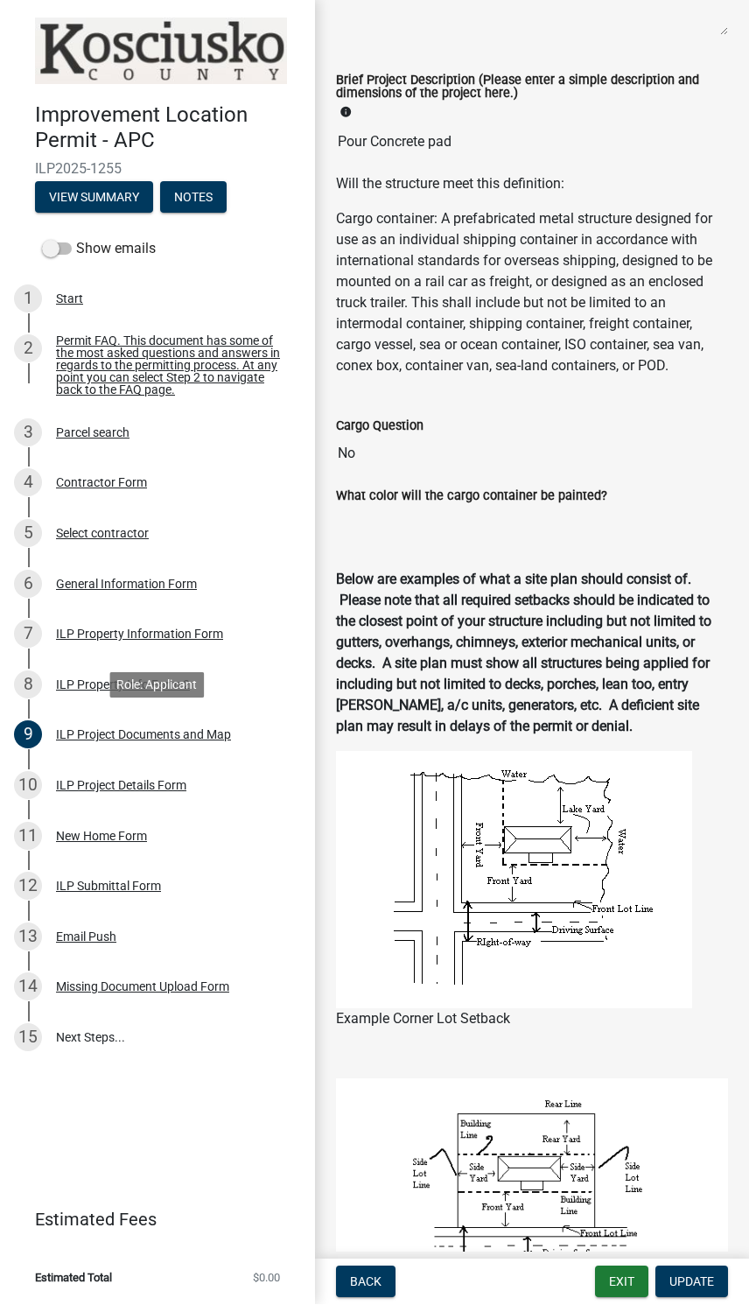
scroll to position [448, 0]
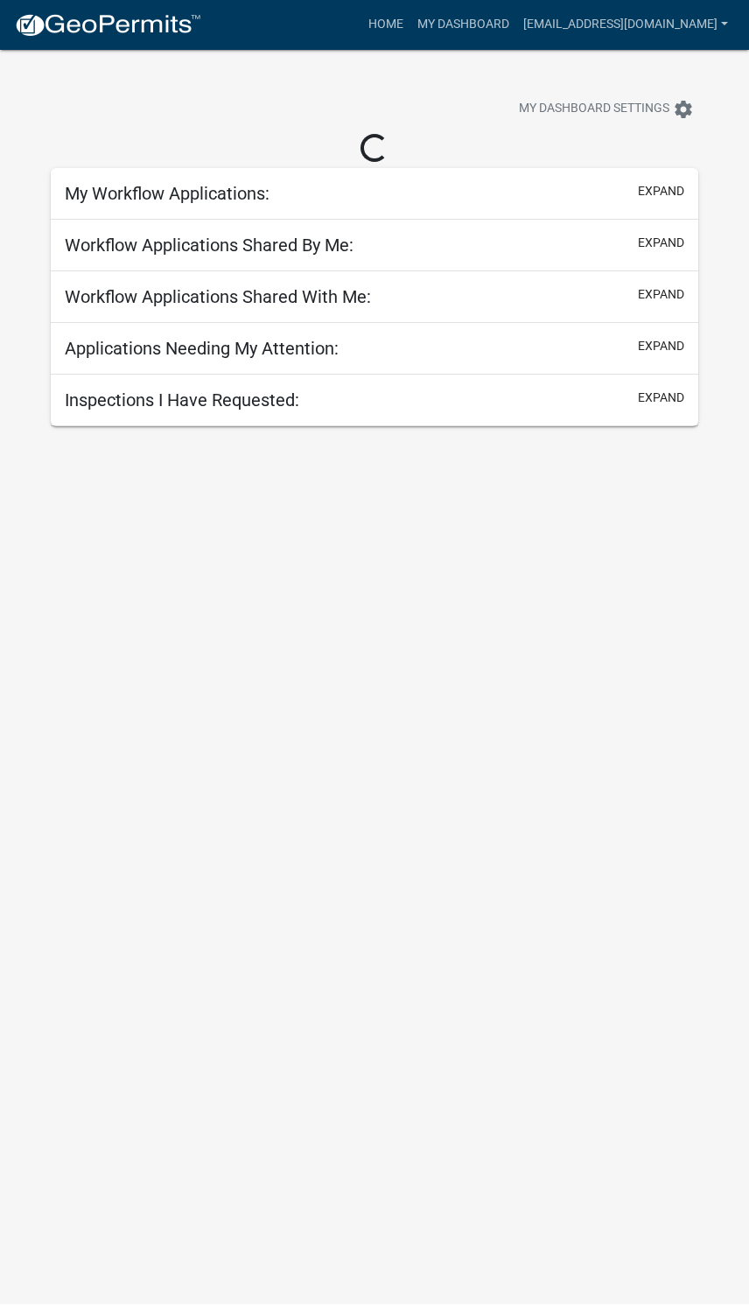
scroll to position [1, 0]
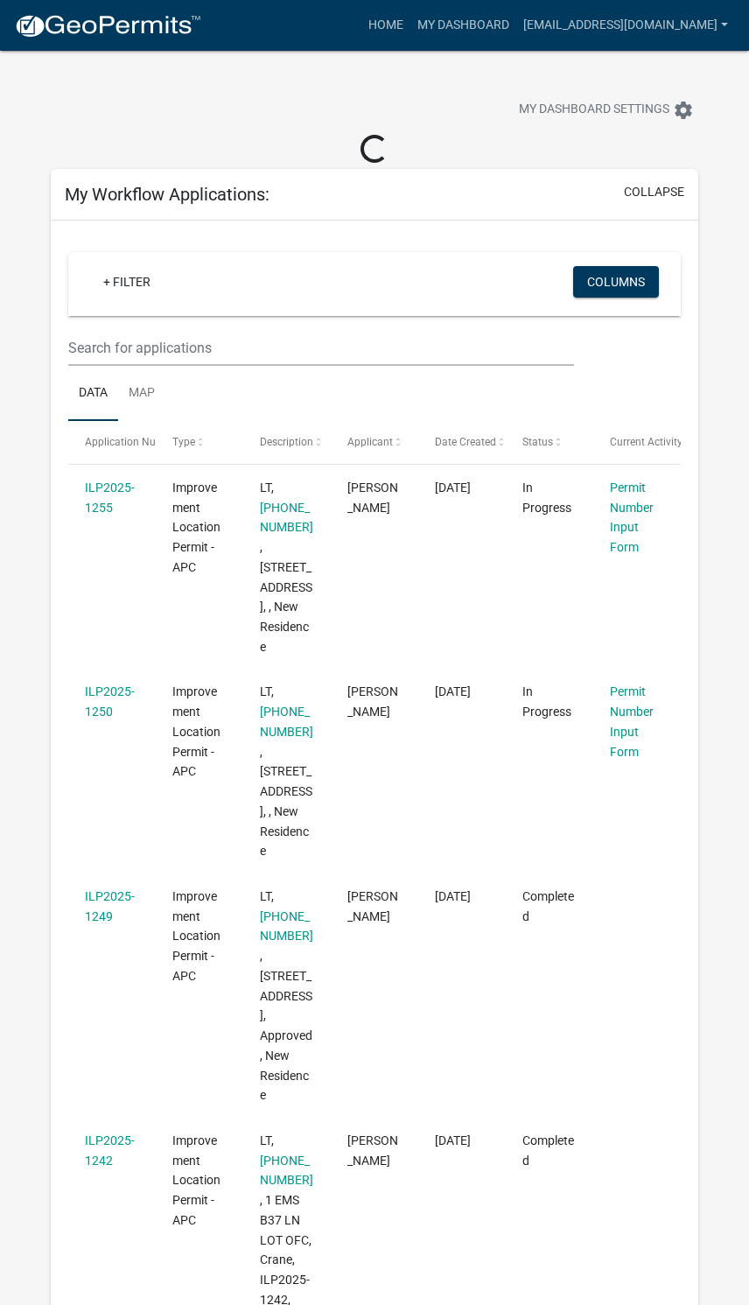
click at [645, 745] on link "Permit Number Input Form" at bounding box center [632, 720] width 44 height 73
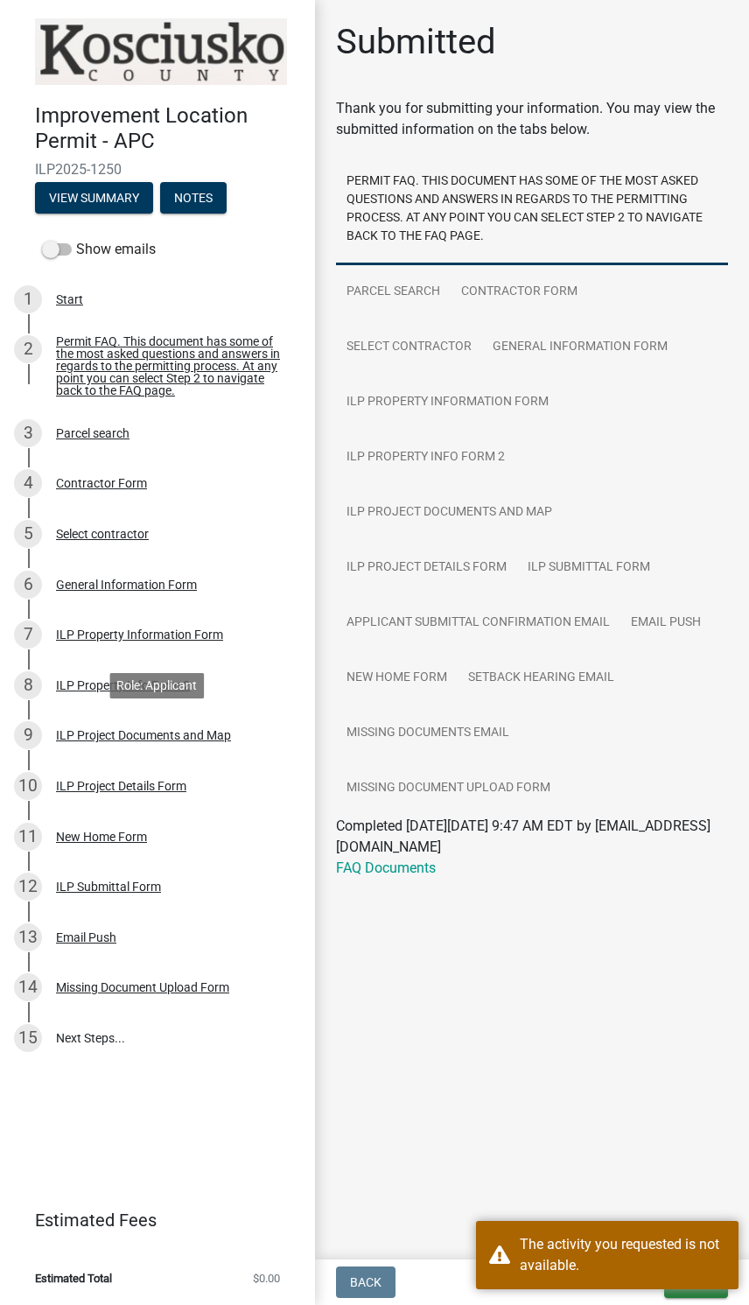
click at [111, 739] on div "ILP Project Documents and Map" at bounding box center [143, 735] width 175 height 12
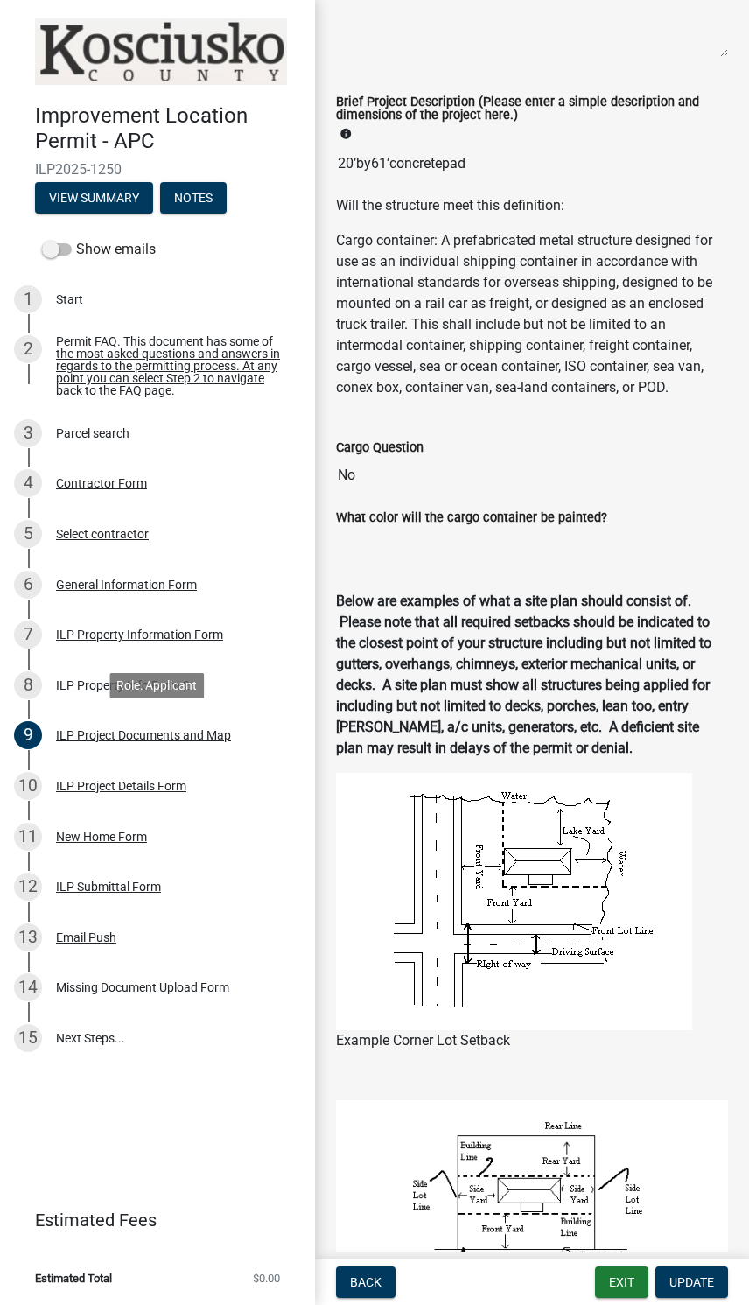
scroll to position [380, 0]
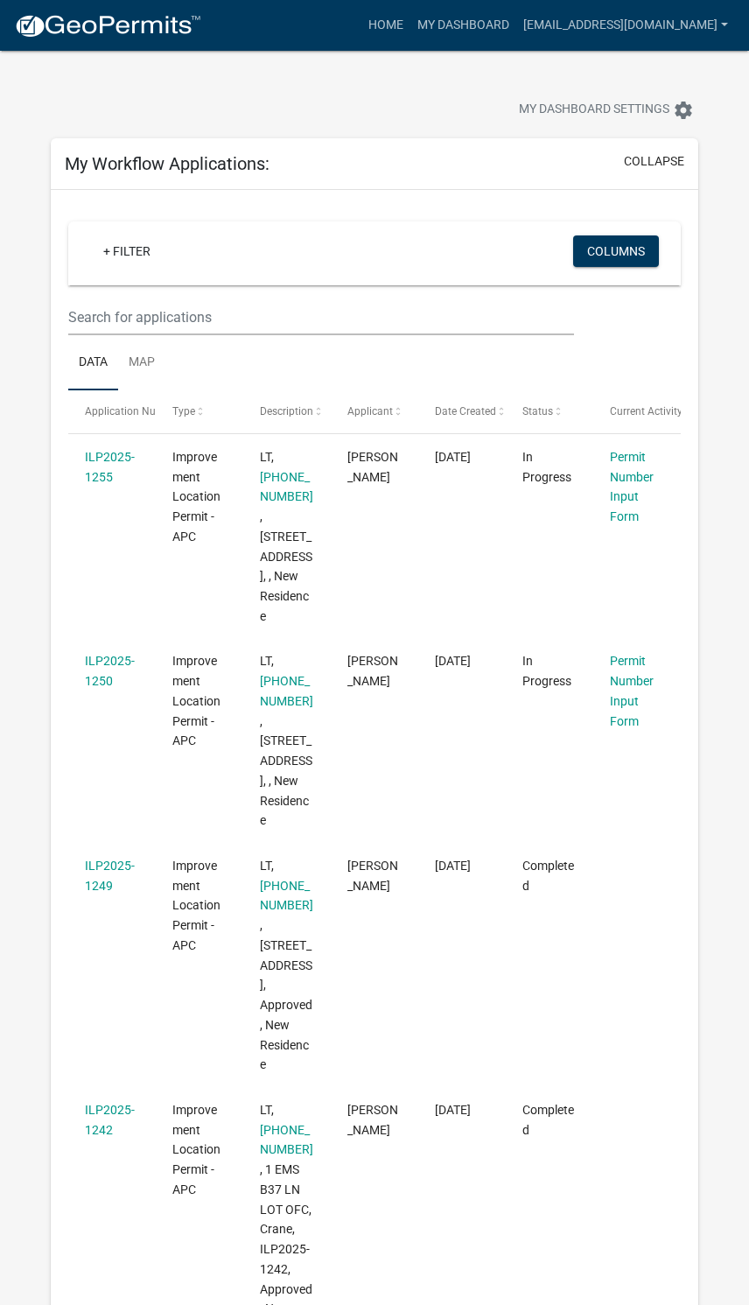
click at [643, 479] on link "Permit Number Input Form" at bounding box center [632, 486] width 44 height 73
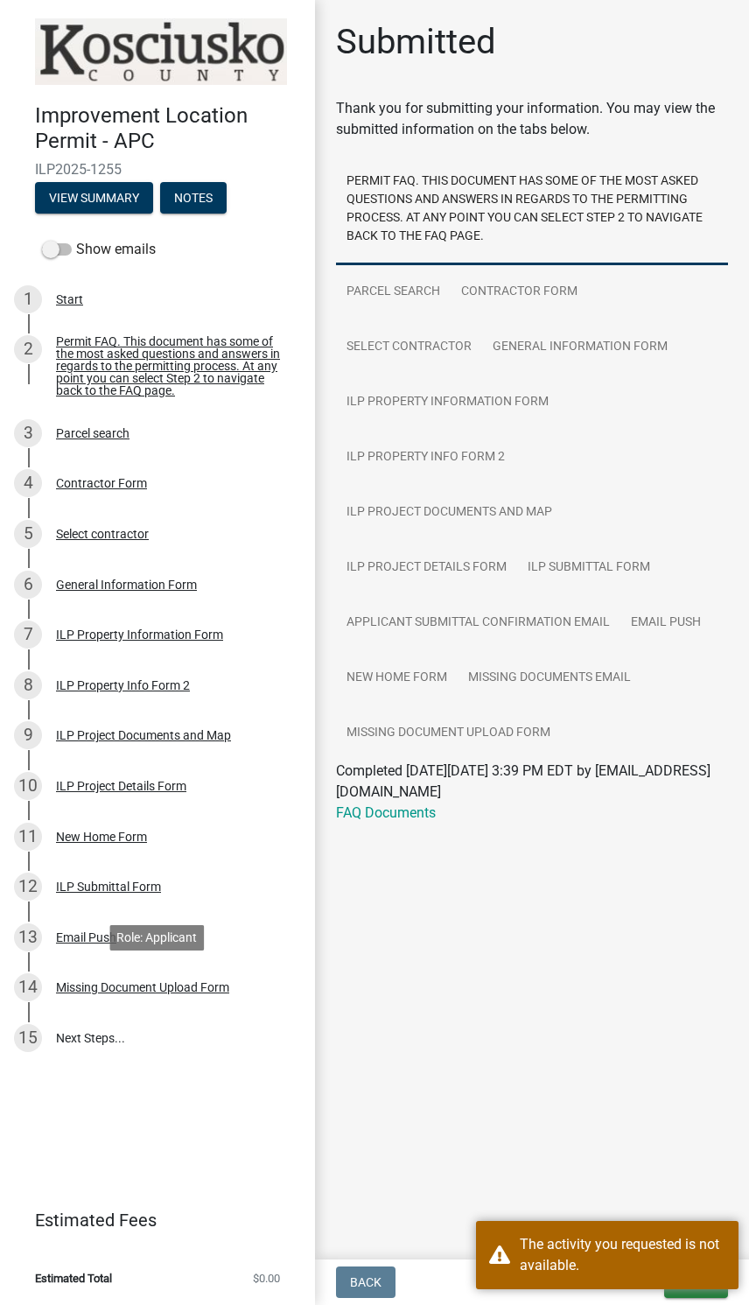
click at [111, 975] on div "14 Missing Document Upload Form" at bounding box center [150, 987] width 273 height 28
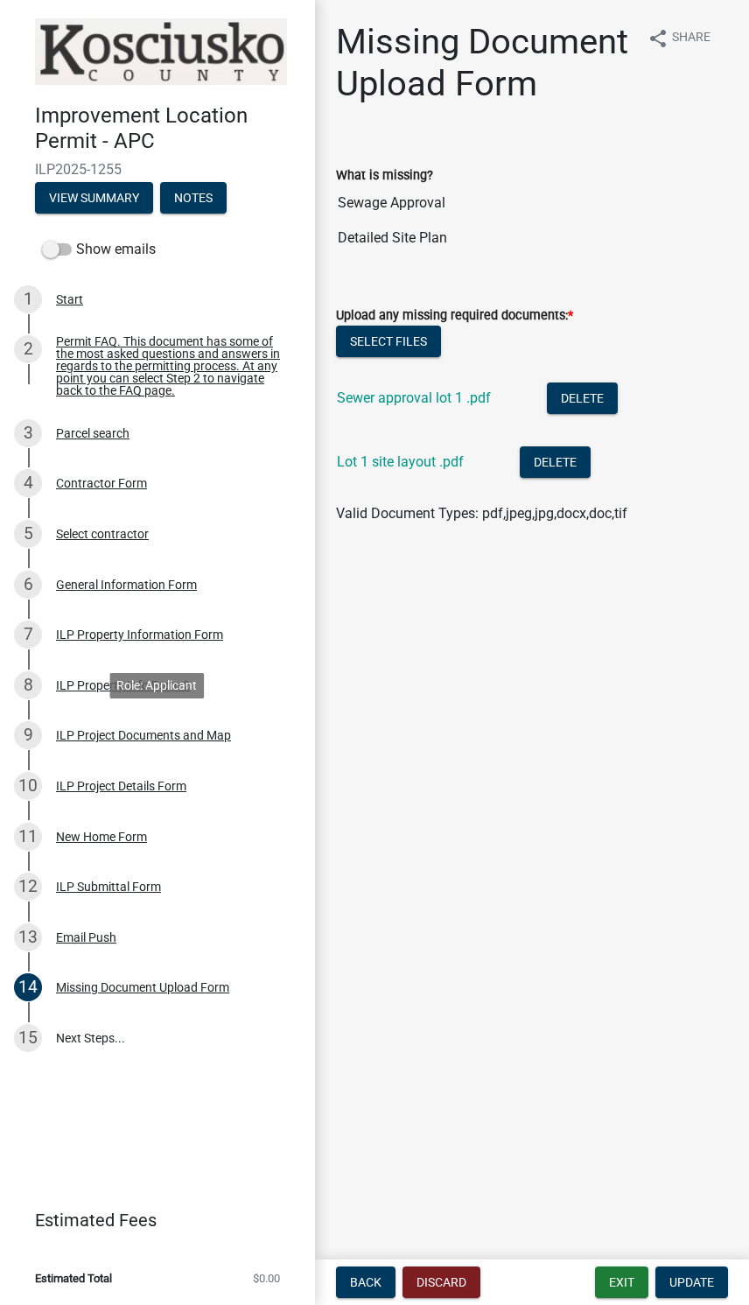
click at [120, 739] on div "ILP Project Documents and Map" at bounding box center [143, 735] width 175 height 12
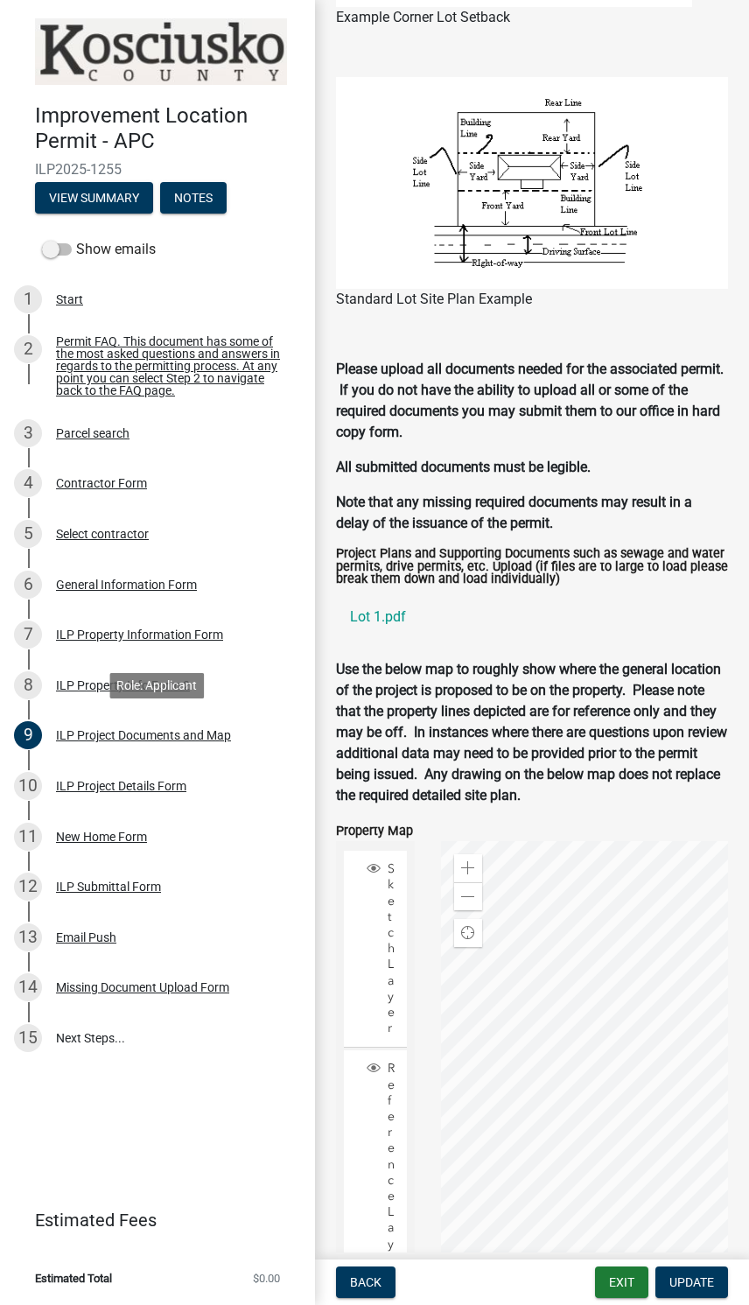
scroll to position [1535, 0]
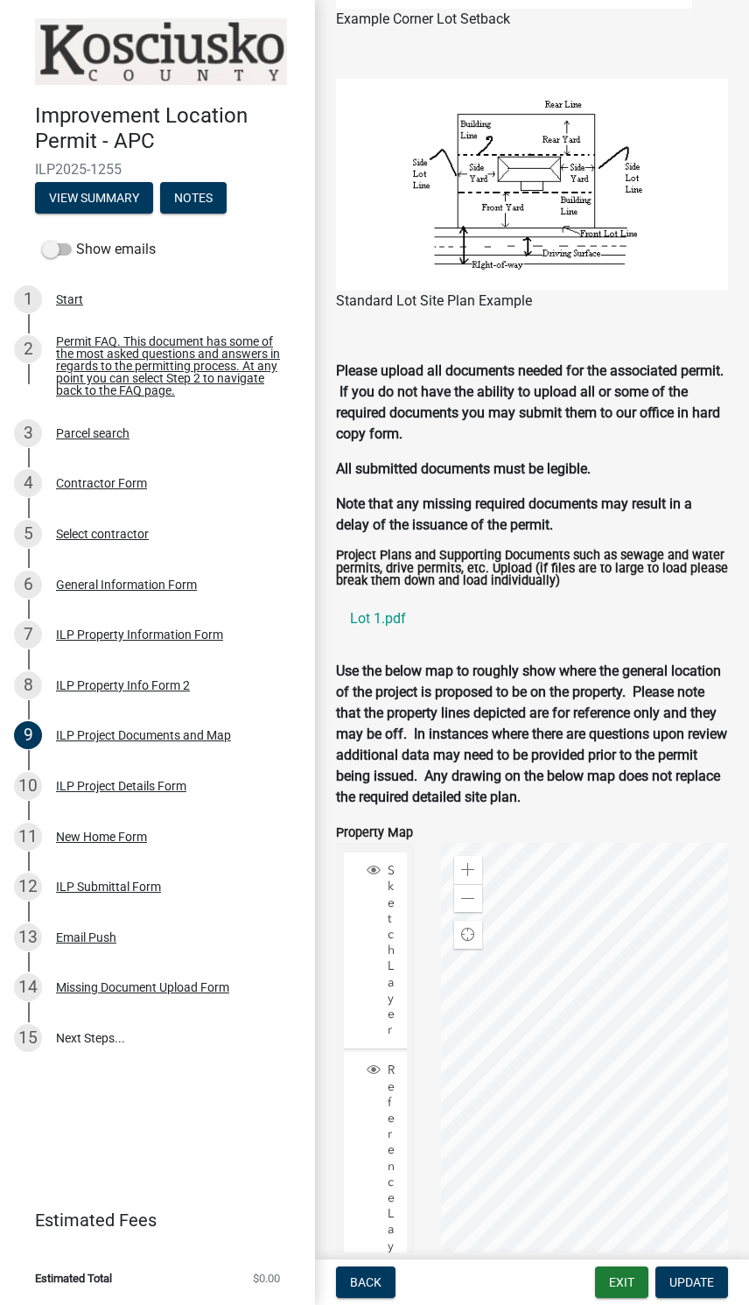
click at [381, 640] on link "Lot 1.pdf" at bounding box center [532, 619] width 392 height 42
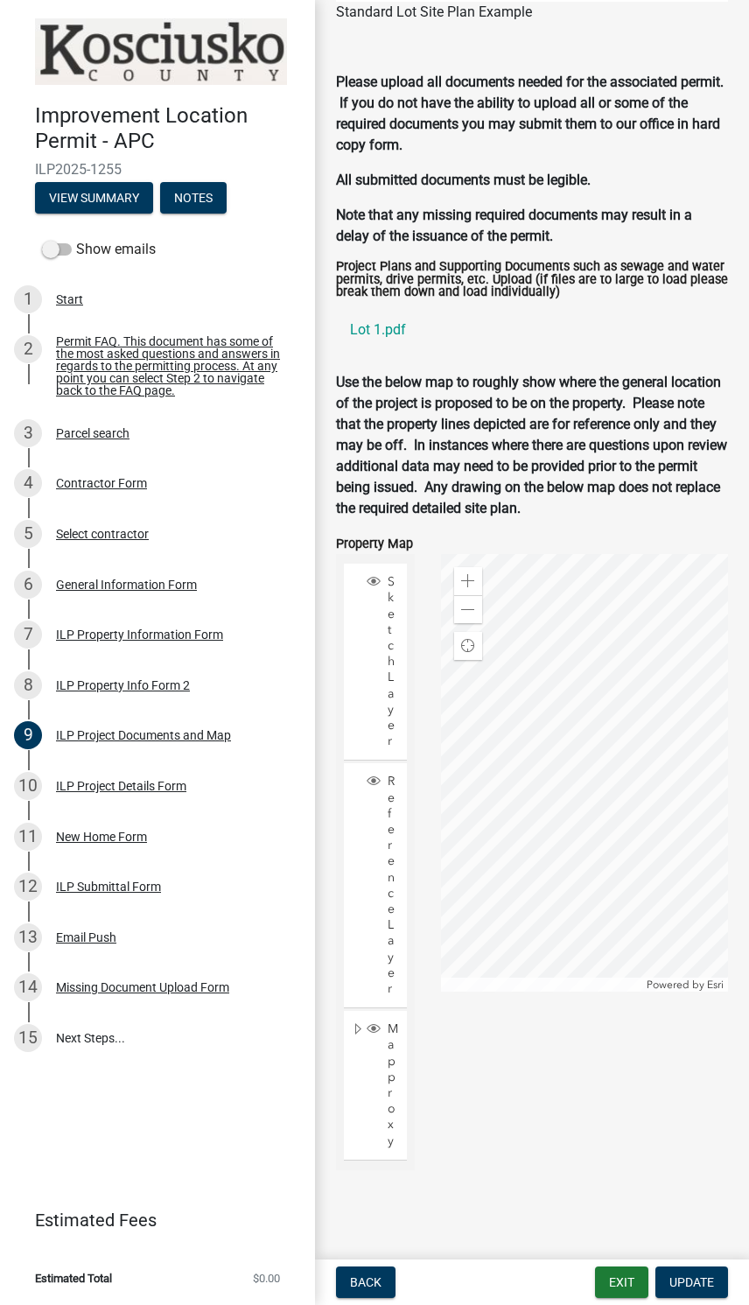
scroll to position [1859, 0]
click at [634, 1281] on button "Exit" at bounding box center [621, 1281] width 53 height 31
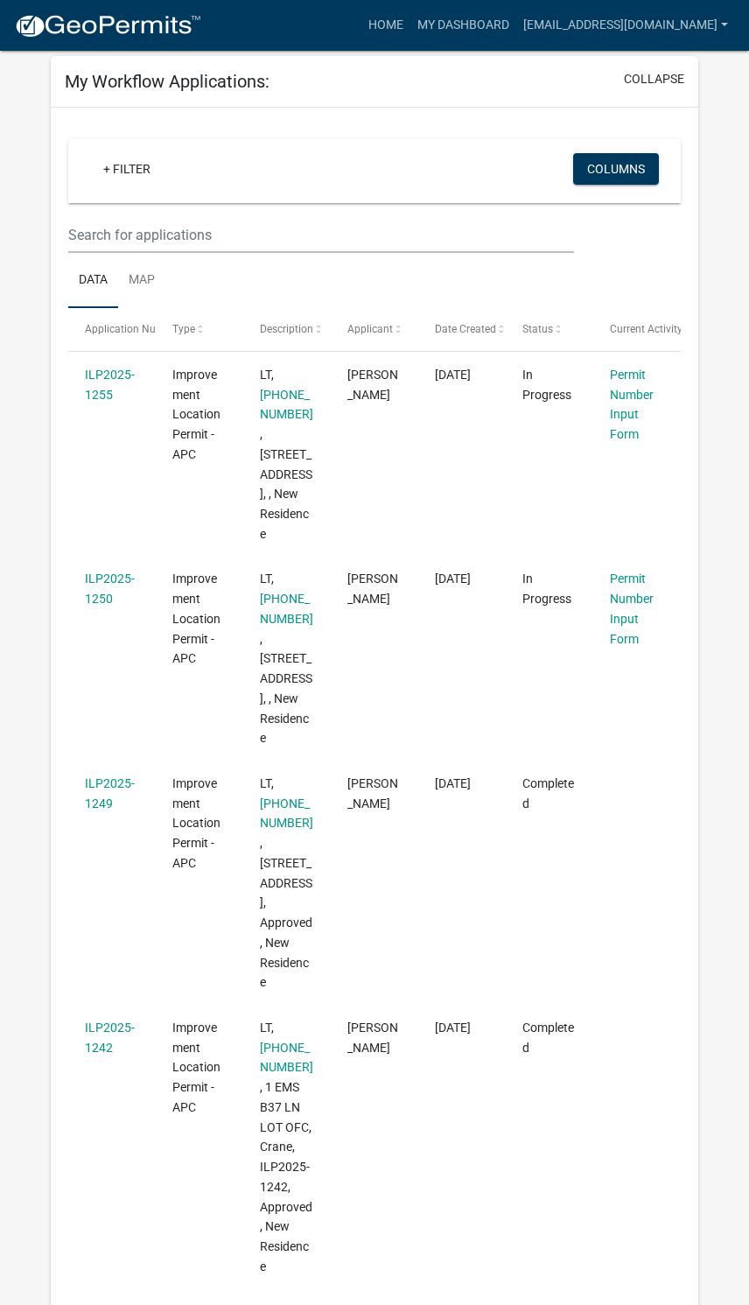
scroll to position [66, 0]
